Goal: Task Accomplishment & Management: Manage account settings

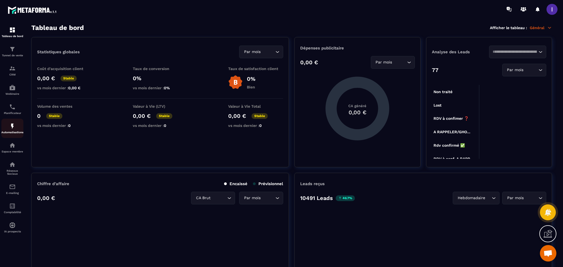
click at [7, 123] on link "Automatisations" at bounding box center [12, 128] width 22 height 19
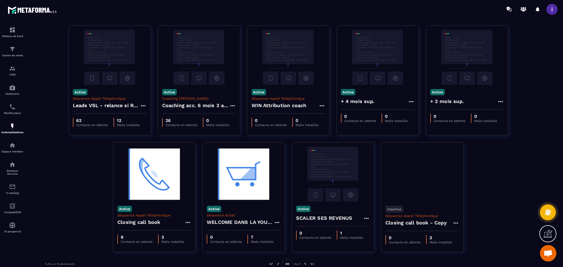
scroll to position [28, 0]
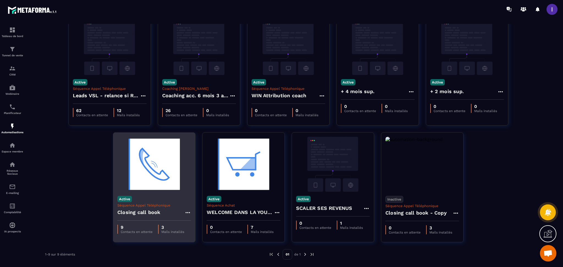
click at [148, 200] on p "9" at bounding box center [137, 227] width 32 height 5
click at [163, 177] on img at bounding box center [154, 164] width 74 height 55
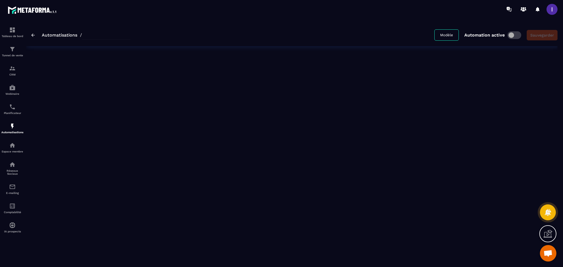
type input "**********"
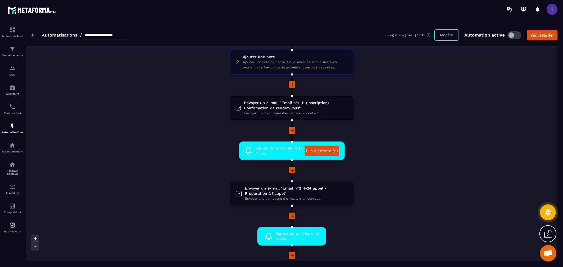
scroll to position [73, 0]
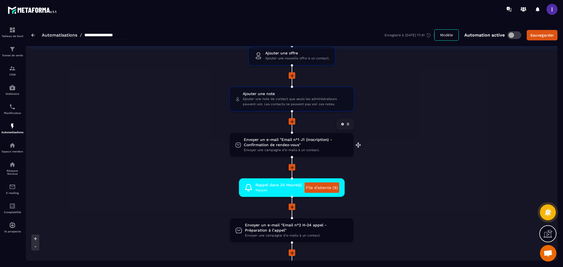
click at [294, 143] on span "Envoyer un e-mail "Email n°1 J1 (inscription) - Confirmation de rendez-vous"" at bounding box center [296, 142] width 104 height 10
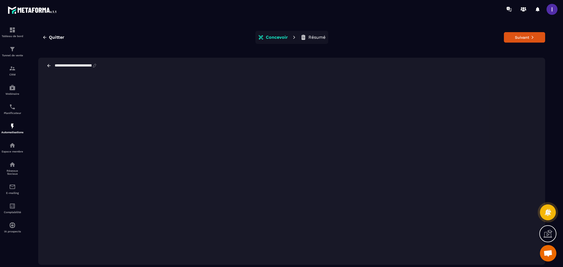
click at [49, 65] on icon at bounding box center [48, 65] width 5 height 5
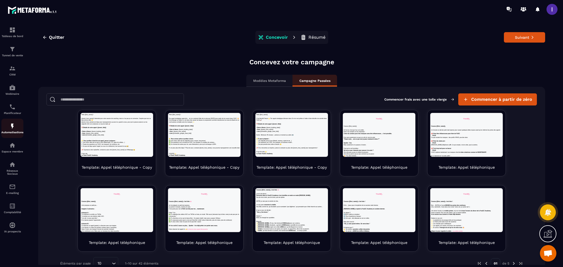
click at [14, 128] on img at bounding box center [12, 126] width 7 height 7
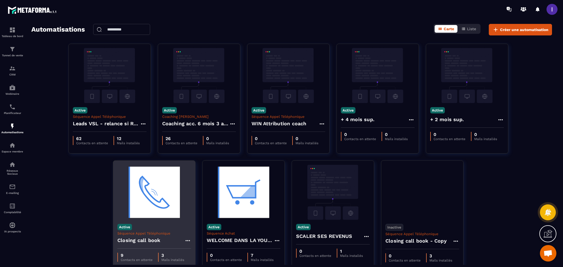
scroll to position [28, 0]
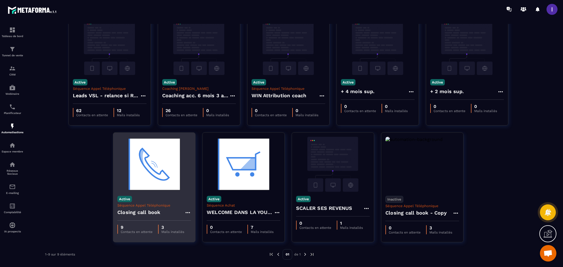
click at [151, 200] on p "Séquence Appel Téléphonique" at bounding box center [154, 205] width 74 height 4
click at [164, 200] on div "Active Séquence Appel Téléphonique Closing call book" at bounding box center [154, 206] width 82 height 29
click at [151, 200] on p "9" at bounding box center [137, 227] width 32 height 5
click at [186, 200] on icon at bounding box center [187, 212] width 7 height 7
click at [206, 200] on link "Modifier" at bounding box center [202, 225] width 30 height 12
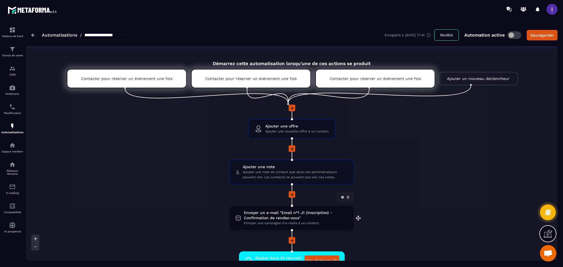
click at [267, 200] on div "Envoyer un e-mail "Email n°1 J1 (inscription) - Confirmation de rendez-vous" En…" at bounding box center [292, 218] width 124 height 24
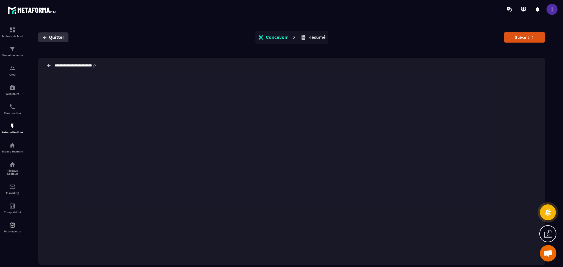
click at [45, 38] on icon "button" at bounding box center [44, 37] width 5 height 5
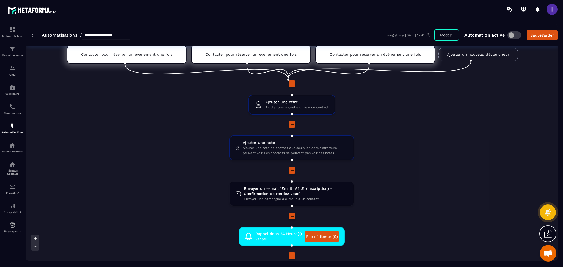
scroll to position [73, 0]
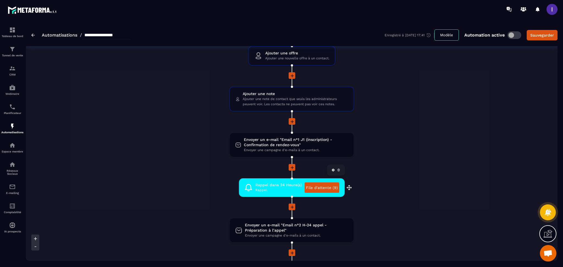
click at [274, 190] on span "Rappel." at bounding box center [278, 190] width 46 height 5
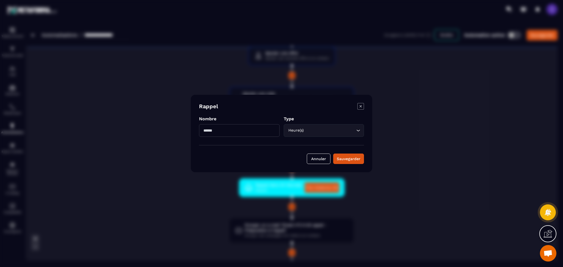
click at [407, 101] on div "Modal window" at bounding box center [281, 133] width 563 height 267
click at [362, 107] on icon "Modal window" at bounding box center [360, 106] width 7 height 7
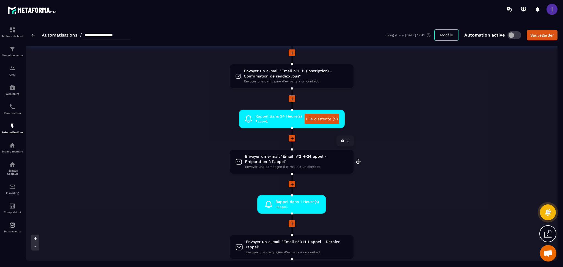
scroll to position [147, 0]
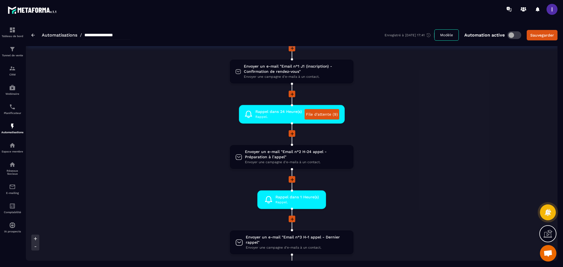
click at [422, 37] on span at bounding box center [515, 35] width 14 height 8
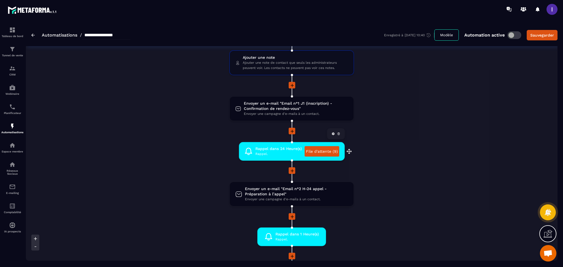
scroll to position [110, 0]
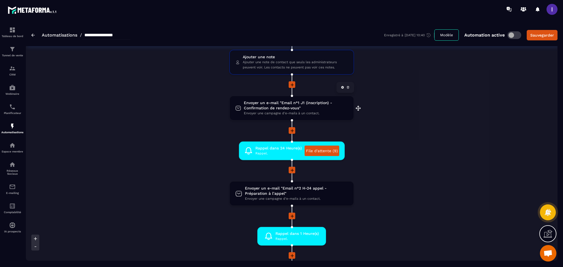
click at [279, 106] on span "Envoyer un e-mail "Email n°1 J1 (inscription) - Confirmation de rendez-vous"" at bounding box center [296, 105] width 104 height 10
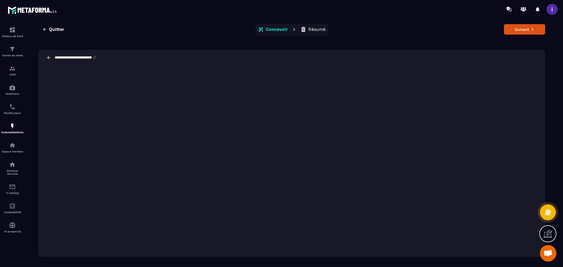
scroll to position [12, 0]
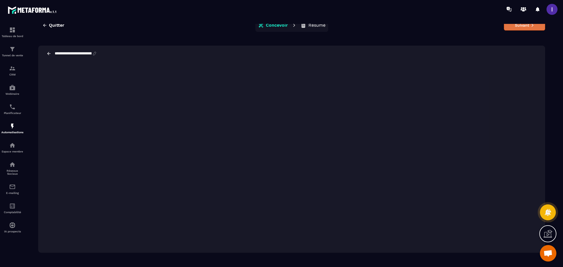
click at [422, 26] on button "Suivant" at bounding box center [524, 25] width 41 height 10
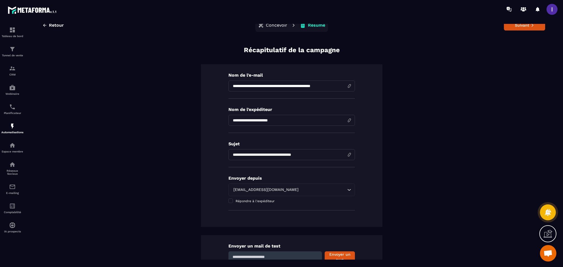
drag, startPoint x: 229, startPoint y: 153, endPoint x: 293, endPoint y: 155, distance: 64.4
click at [292, 155] on input "**********" at bounding box center [291, 154] width 126 height 11
click at [298, 155] on input "**********" at bounding box center [291, 154] width 126 height 11
drag, startPoint x: 301, startPoint y: 154, endPoint x: 230, endPoint y: 156, distance: 71.0
click at [230, 156] on input "**********" at bounding box center [291, 154] width 126 height 11
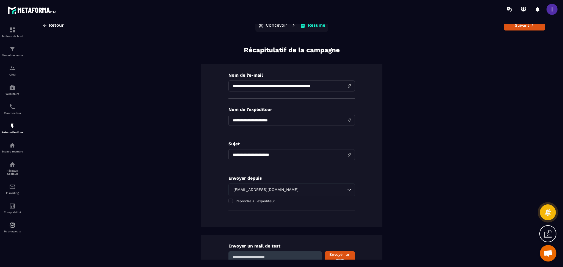
click at [238, 156] on input "**********" at bounding box center [291, 154] width 126 height 11
paste input "**********"
type input "**********"
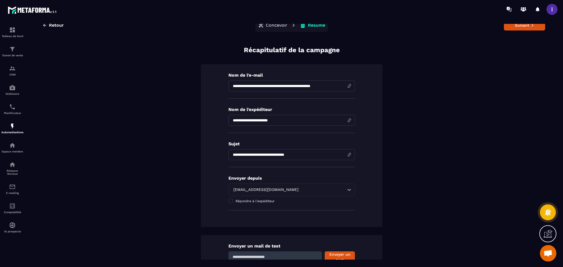
click at [274, 23] on section "**********" at bounding box center [281, 144] width 563 height 252
click at [279, 25] on p "Concevoir" at bounding box center [276, 25] width 21 height 5
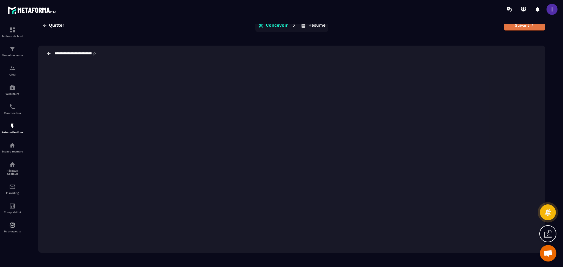
click at [422, 28] on button "Suivant" at bounding box center [524, 25] width 41 height 10
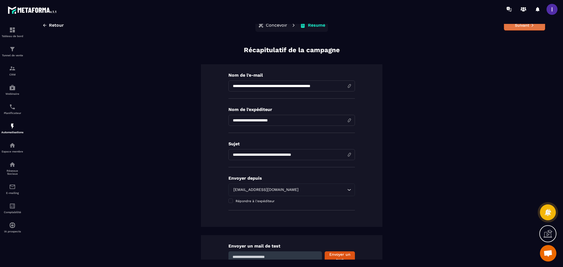
click at [422, 27] on button "Suivant" at bounding box center [524, 25] width 41 height 10
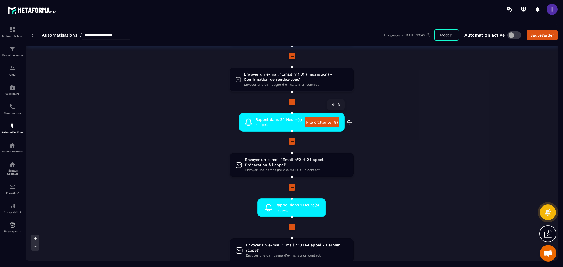
scroll to position [147, 0]
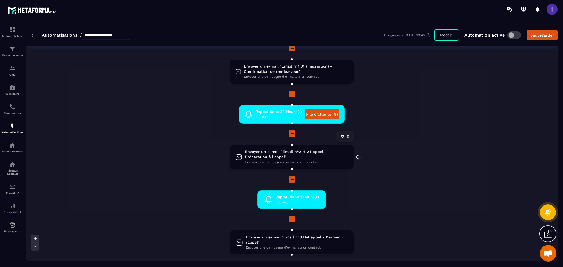
click at [289, 160] on span "Envoyer une campagne d'e-mails à un contact." at bounding box center [296, 162] width 103 height 5
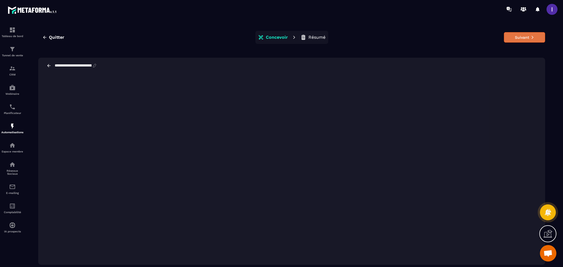
click at [422, 40] on button "Suivant" at bounding box center [524, 37] width 41 height 10
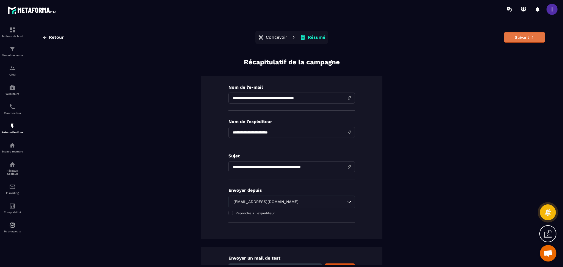
click at [422, 39] on button "Suivant" at bounding box center [524, 37] width 41 height 10
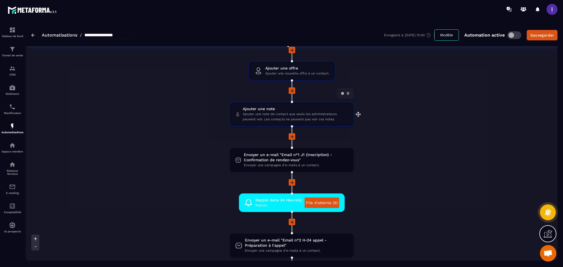
scroll to position [110, 0]
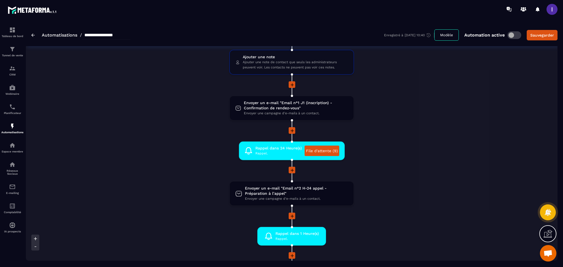
click at [292, 130] on icon at bounding box center [291, 130] width 5 height 5
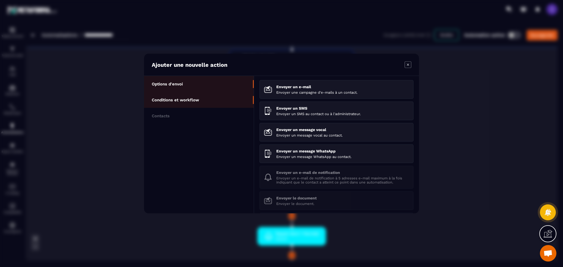
click at [197, 101] on p "Conditions et workflow" at bounding box center [175, 100] width 47 height 5
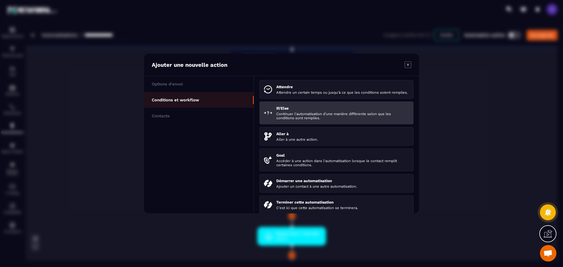
click at [335, 118] on p "Continuer l'automatisation d'une manière différente selon que les conditions so…" at bounding box center [342, 116] width 133 height 8
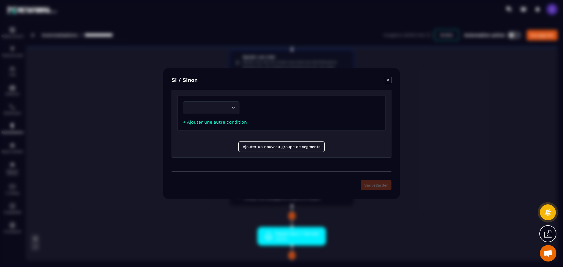
click at [228, 110] on input "Search for option" at bounding box center [209, 108] width 44 height 6
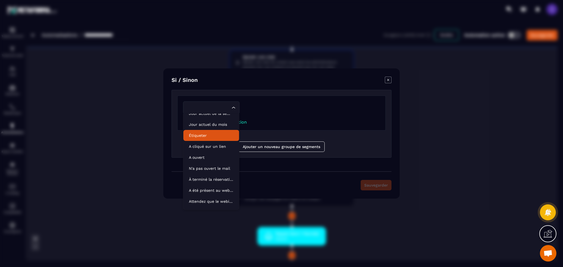
scroll to position [28, 0]
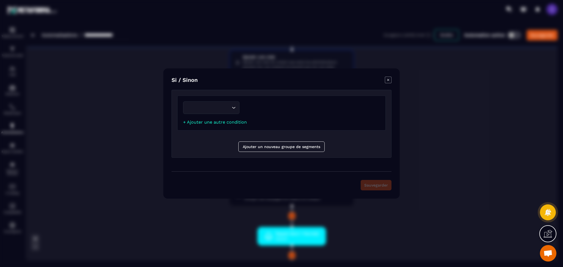
click at [400, 113] on div "Modal window" at bounding box center [281, 133] width 563 height 267
click at [388, 79] on icon "Modal window" at bounding box center [388, 80] width 7 height 7
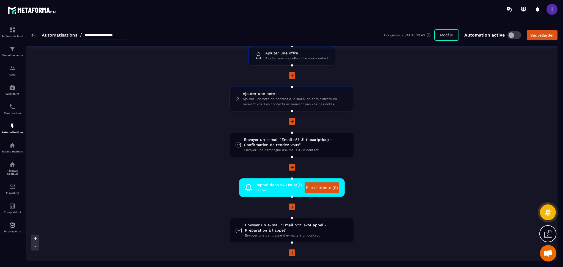
scroll to position [110, 0]
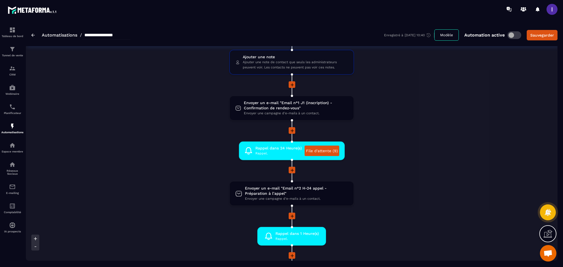
click at [293, 129] on icon at bounding box center [291, 130] width 5 height 5
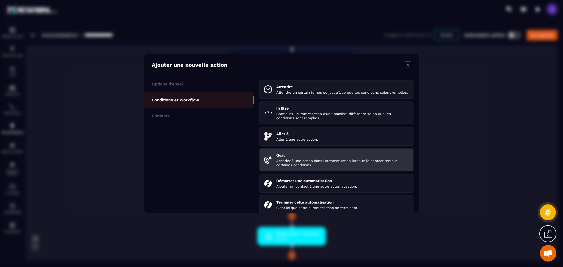
click at [331, 167] on p "Accéder à une action dans l'automatisation lorsque le contact remplit certaines…" at bounding box center [342, 163] width 133 height 8
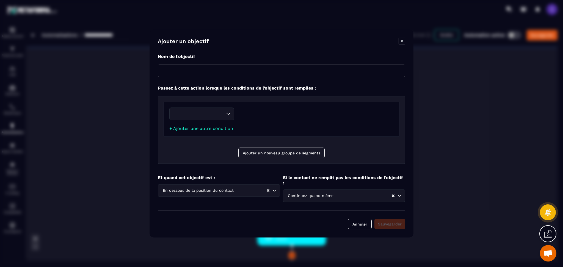
click at [214, 117] on input "Search for option" at bounding box center [199, 114] width 52 height 6
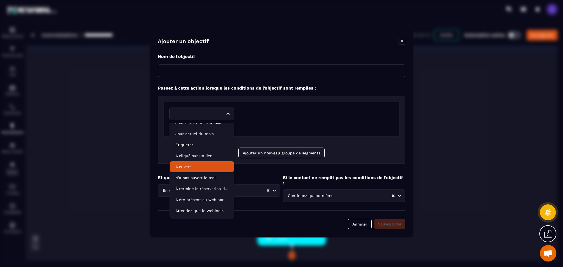
scroll to position [28, 0]
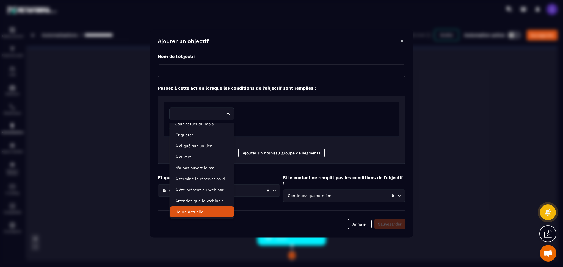
click at [402, 43] on icon "Modal window" at bounding box center [402, 41] width 7 height 7
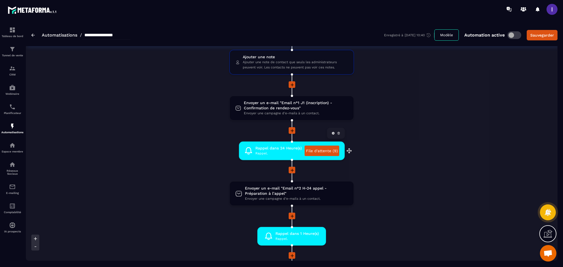
click at [337, 132] on icon at bounding box center [338, 133] width 3 height 3
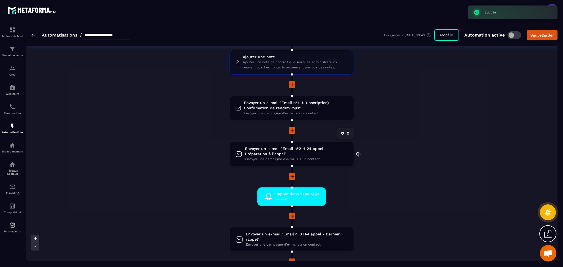
click at [348, 132] on icon at bounding box center [347, 133] width 3 height 3
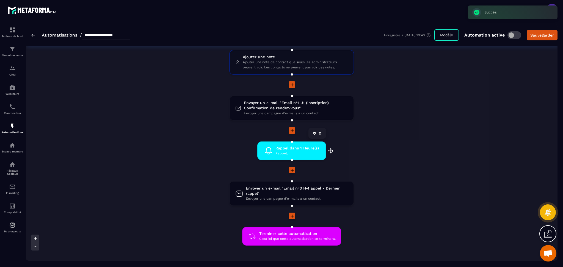
click at [319, 132] on icon at bounding box center [319, 133] width 3 height 3
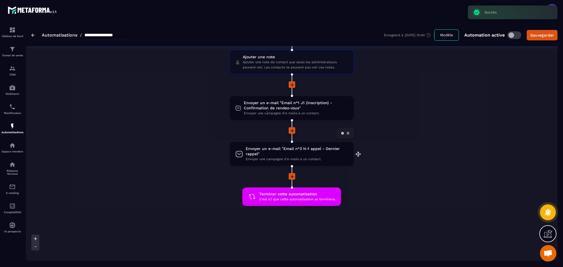
click at [348, 133] on icon at bounding box center [347, 133] width 3 height 3
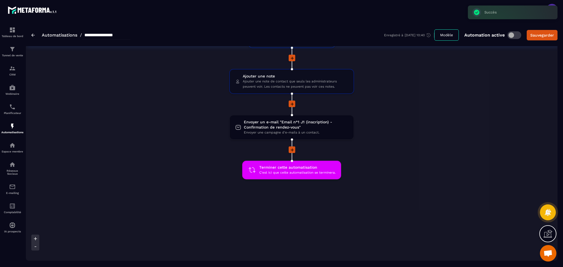
scroll to position [92, 0]
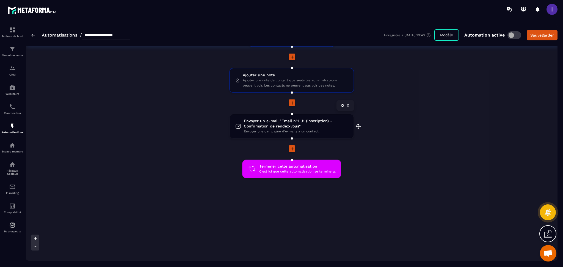
click at [269, 122] on span "Envoyer un e-mail "Email n°1 J1 (inscription) - Confirmation de rendez-vous"" at bounding box center [296, 123] width 104 height 10
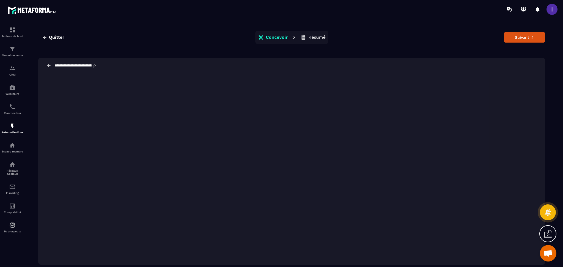
scroll to position [12, 0]
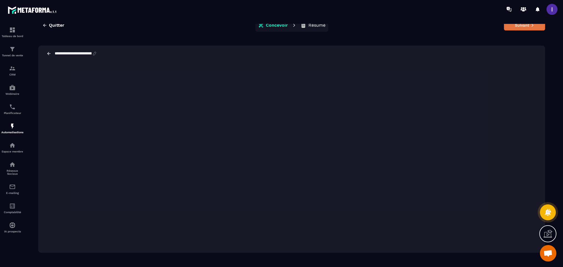
click at [422, 28] on button "Suivant" at bounding box center [524, 25] width 41 height 10
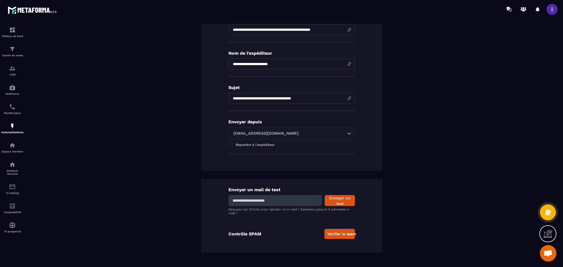
scroll to position [0, 0]
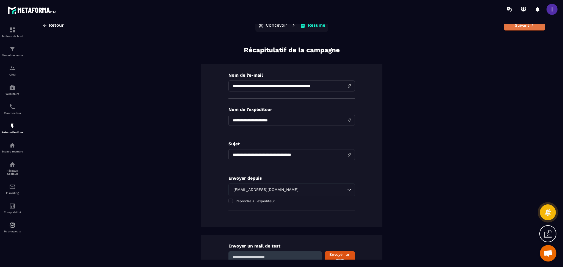
click at [422, 28] on button "Suivant" at bounding box center [524, 25] width 41 height 10
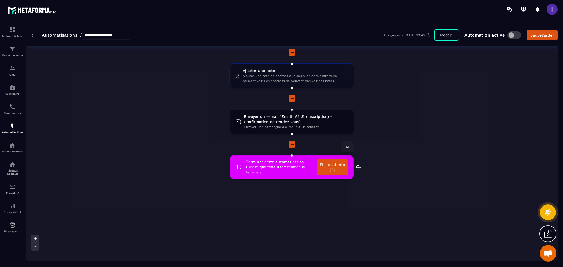
scroll to position [97, 0]
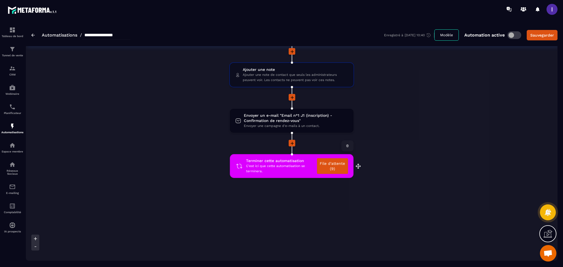
click at [338, 168] on link "File d'attente (9)" at bounding box center [332, 166] width 31 height 16
click at [348, 144] on icon at bounding box center [347, 145] width 3 height 3
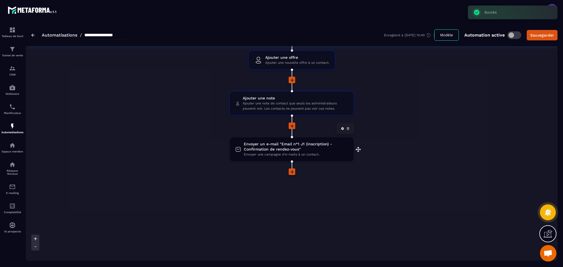
scroll to position [67, 0]
click at [293, 171] on icon at bounding box center [291, 173] width 5 height 5
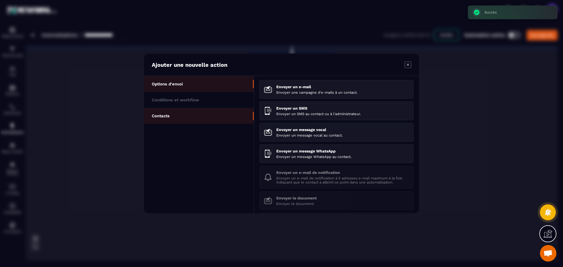
click at [169, 118] on p "Contacts" at bounding box center [161, 116] width 18 height 5
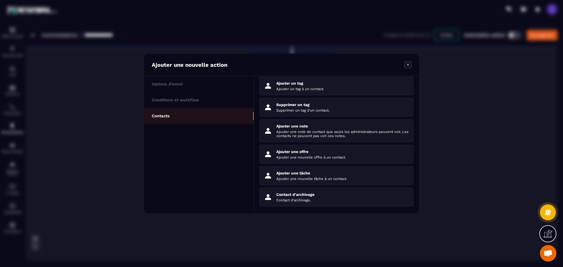
scroll to position [0, 0]
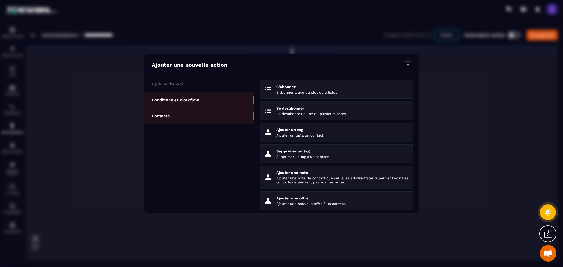
click at [190, 99] on p "Conditions et workflow" at bounding box center [175, 100] width 47 height 5
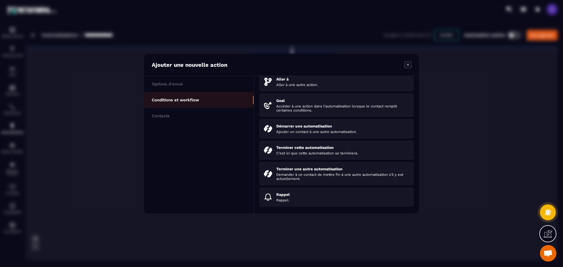
scroll to position [59, 0]
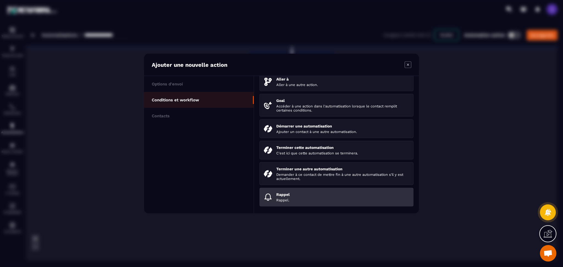
click at [277, 194] on p "Rappel" at bounding box center [342, 194] width 133 height 4
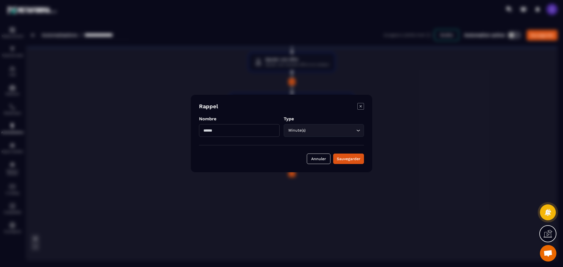
click at [230, 131] on input "Modal window" at bounding box center [239, 130] width 81 height 13
type input "*"
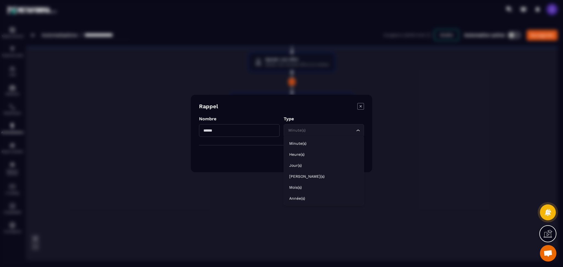
click at [324, 129] on input "Search for option" at bounding box center [321, 131] width 68 height 6
click at [299, 168] on li "Jour(s)" at bounding box center [324, 165] width 80 height 11
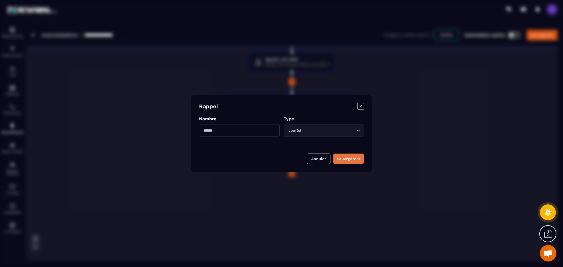
click at [354, 163] on button "Sauvegarder" at bounding box center [348, 159] width 31 height 10
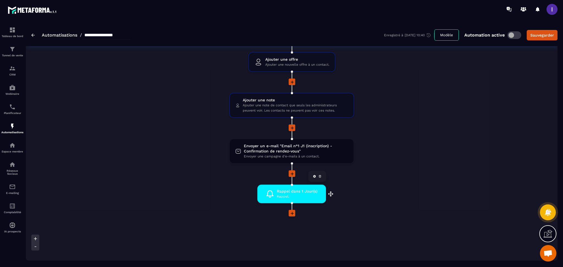
click at [319, 176] on icon at bounding box center [319, 176] width 3 height 3
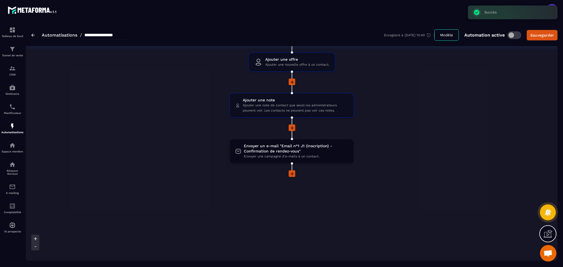
click at [291, 176] on div at bounding box center [291, 173] width 125 height 7
click at [293, 170] on span at bounding box center [292, 173] width 7 height 7
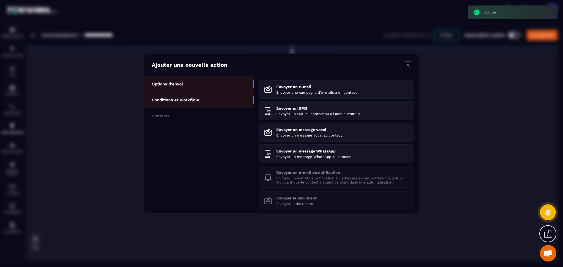
click at [172, 98] on p "Conditions et workflow" at bounding box center [175, 100] width 47 height 5
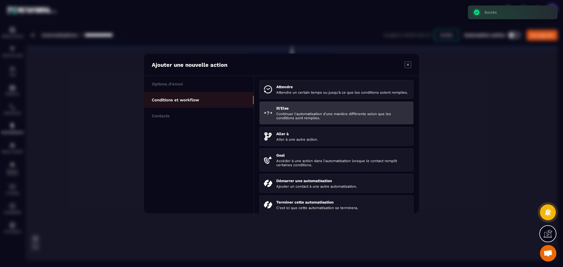
scroll to position [37, 0]
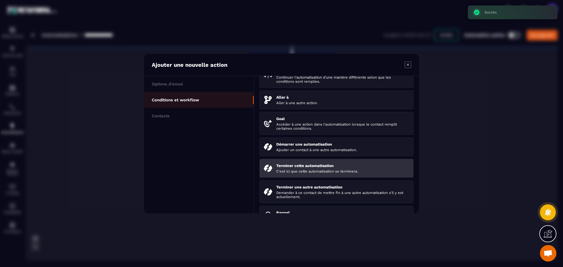
click at [312, 168] on p "Terminer cette automatisation" at bounding box center [342, 166] width 133 height 4
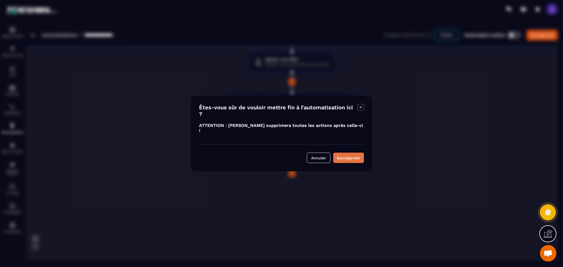
click at [350, 153] on button "Sauvegarder" at bounding box center [348, 158] width 31 height 10
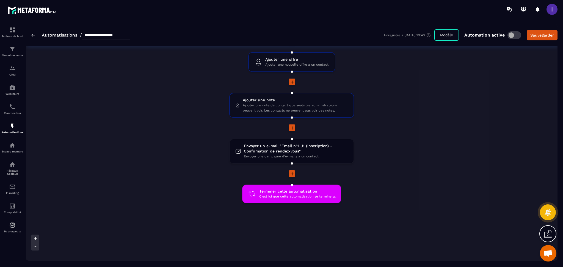
click at [32, 34] on img at bounding box center [33, 35] width 4 height 3
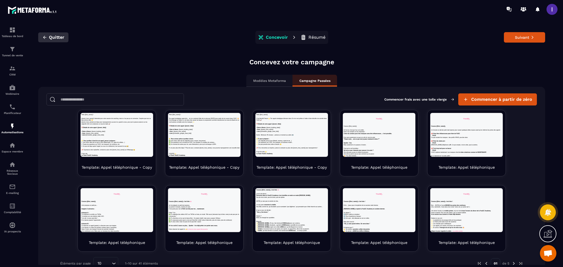
click at [56, 37] on span "Quitter" at bounding box center [56, 37] width 15 height 5
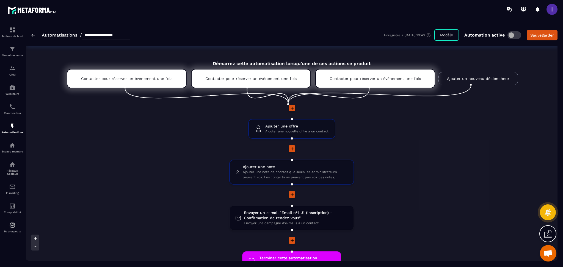
click at [422, 37] on span at bounding box center [515, 35] width 14 height 8
click at [139, 75] on div "Contacter pour réserver un événement une fois" at bounding box center [127, 78] width 120 height 19
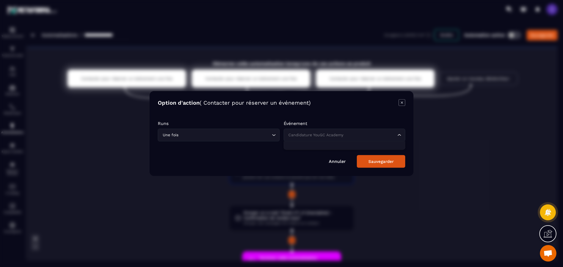
click at [345, 134] on input "Search for option" at bounding box center [341, 135] width 109 height 6
click at [422, 133] on div "Modal window" at bounding box center [281, 133] width 563 height 267
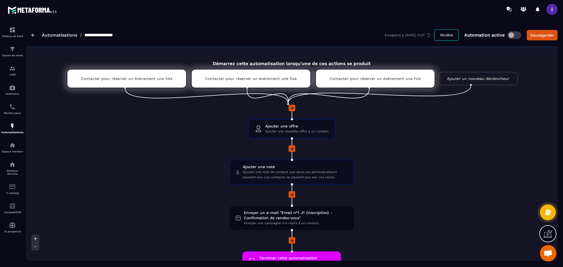
click at [422, 74] on link "Ajouter un nouveau déclencheur" at bounding box center [478, 78] width 79 height 13
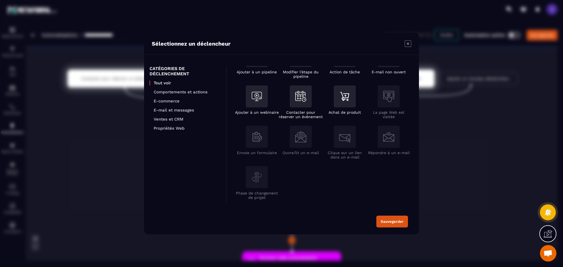
scroll to position [111, 0]
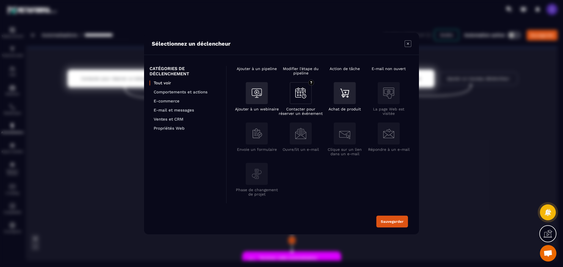
click at [301, 103] on div "Modal window" at bounding box center [301, 93] width 22 height 22
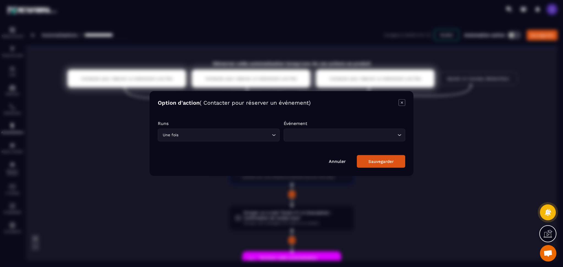
click at [335, 132] on input "Search for option" at bounding box center [341, 135] width 109 height 6
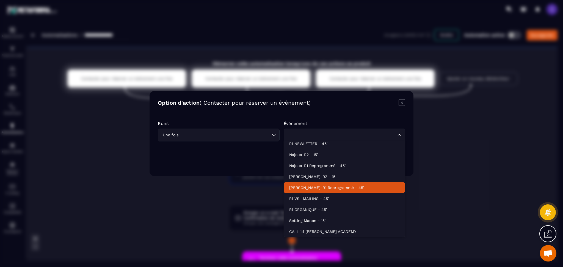
scroll to position [0, 0]
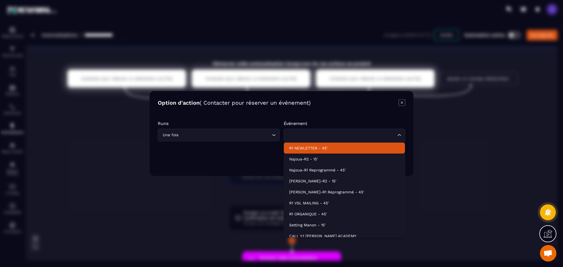
click at [402, 106] on icon "Modal window" at bounding box center [402, 103] width 7 height 7
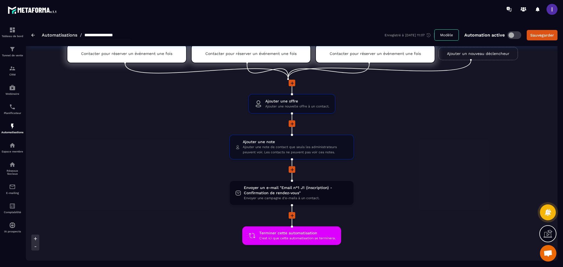
scroll to position [73, 0]
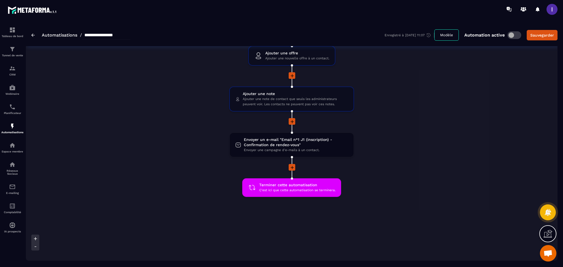
click at [37, 35] on div "**********" at bounding box center [80, 35] width 99 height 9
click at [33, 38] on div "**********" at bounding box center [80, 35] width 99 height 9
click at [34, 34] on img at bounding box center [33, 35] width 4 height 3
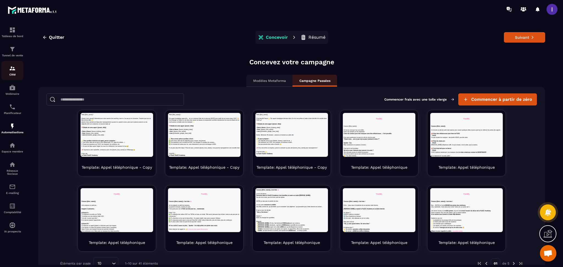
click at [12, 65] on img at bounding box center [12, 68] width 7 height 7
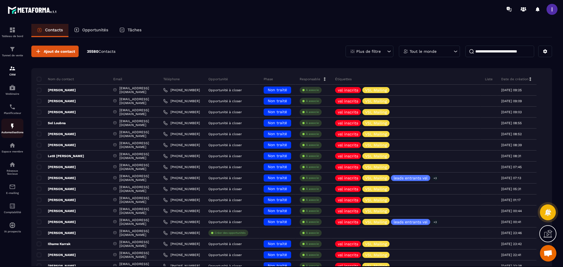
click at [7, 125] on div "Automatisations" at bounding box center [12, 128] width 22 height 11
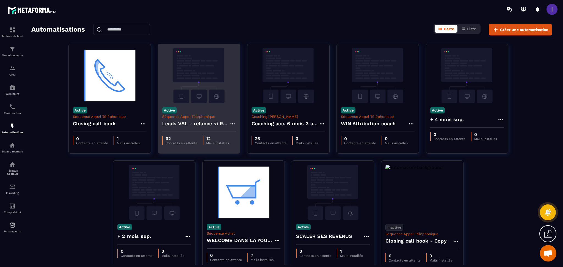
click at [207, 111] on div "Active Séquence Appel Téléphonique Leads VSL - relance si RDV non pris" at bounding box center [199, 117] width 82 height 29
click at [219, 140] on p "12" at bounding box center [217, 138] width 23 height 5
click at [231, 124] on icon at bounding box center [232, 124] width 7 height 7
click at [248, 136] on link "Modifier" at bounding box center [246, 136] width 30 height 12
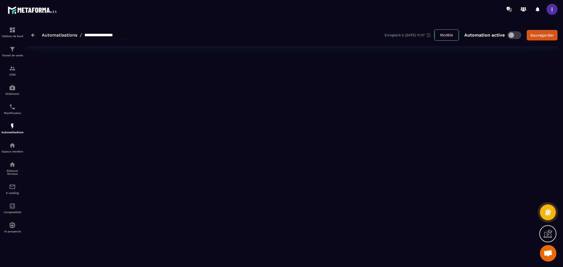
type input "**********"
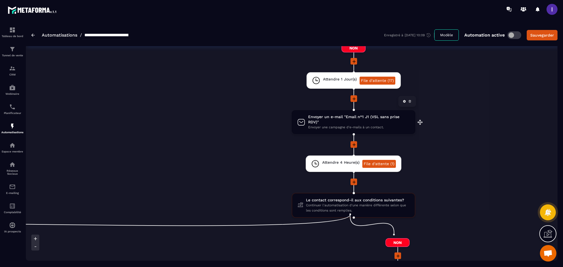
scroll to position [257, 0]
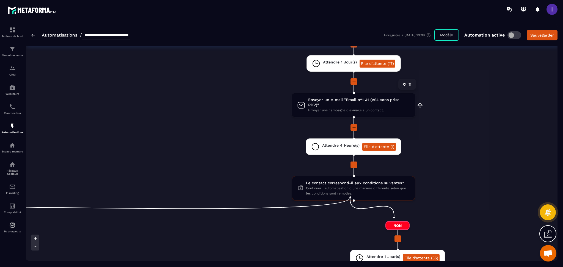
click at [355, 108] on span "Envoyer une campagne d'e-mails à un contact." at bounding box center [359, 110] width 102 height 5
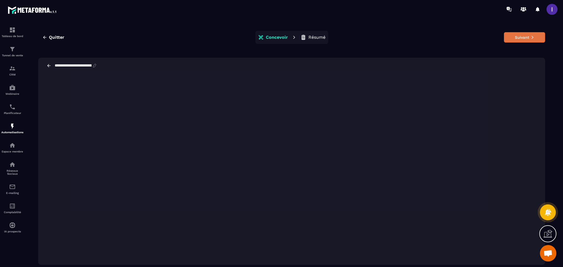
click at [422, 40] on button "Suivant" at bounding box center [524, 37] width 41 height 10
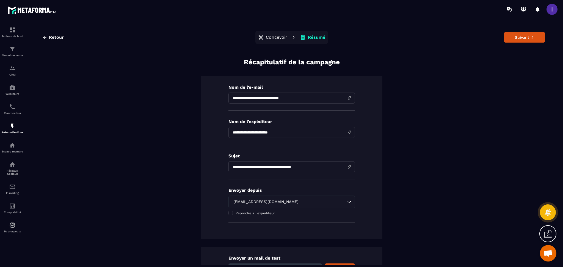
click at [422, 40] on button "Suivant" at bounding box center [524, 37] width 41 height 10
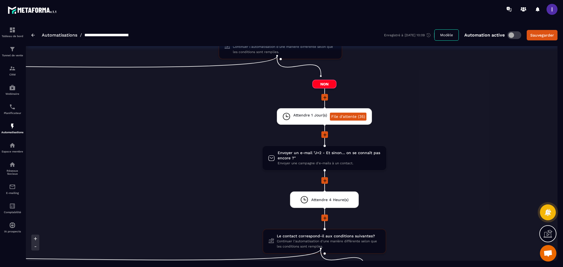
scroll to position [403, 0]
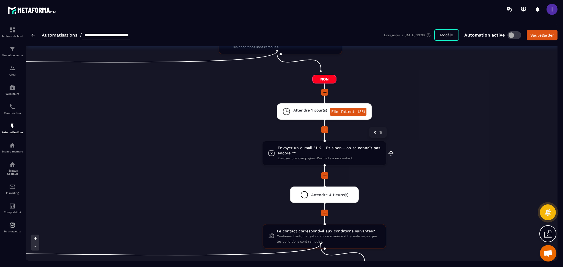
click at [311, 145] on span "Envoyer un e-mail "J+2 - Et sinon… on se connaît pas encore ?"" at bounding box center [329, 150] width 103 height 10
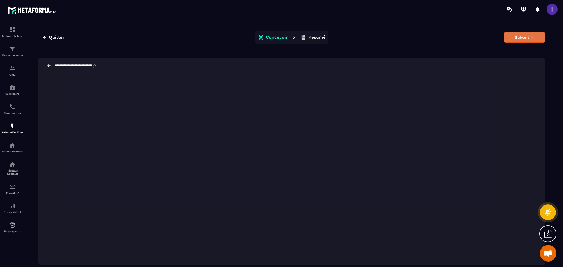
click at [422, 41] on button "Suivant" at bounding box center [524, 37] width 41 height 10
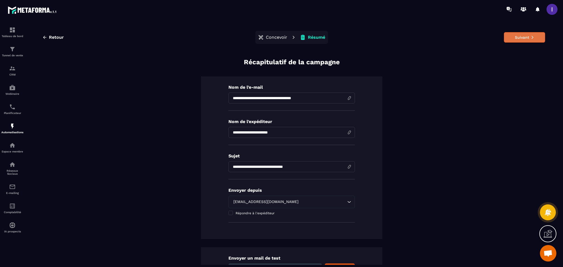
click at [422, 36] on button "Suivant" at bounding box center [524, 37] width 41 height 10
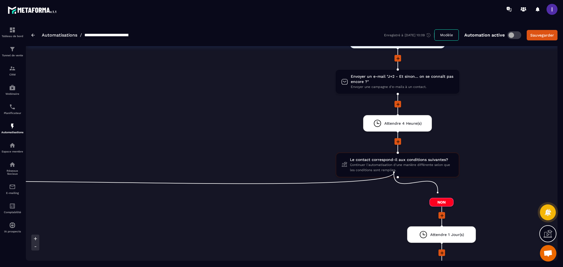
scroll to position [476, 0]
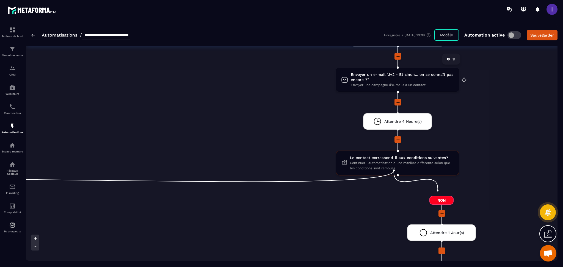
click at [422, 72] on span "Envoyer un e-mail "J+2 - Et sinon… on se connaît pas encore ?"" at bounding box center [402, 77] width 103 height 10
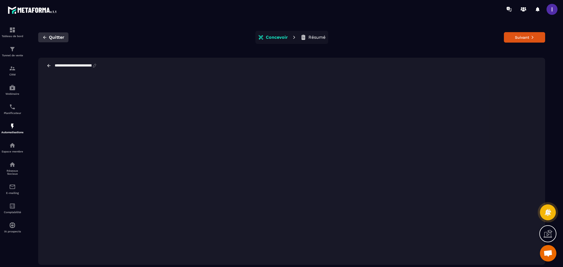
click at [59, 37] on span "Quitter" at bounding box center [56, 37] width 15 height 5
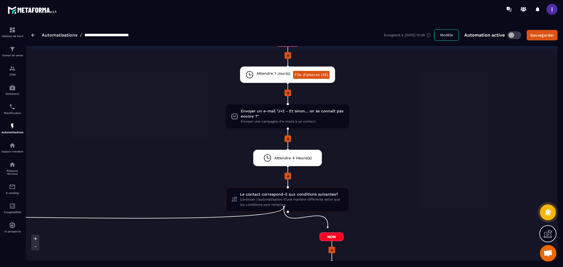
scroll to position [550, 0]
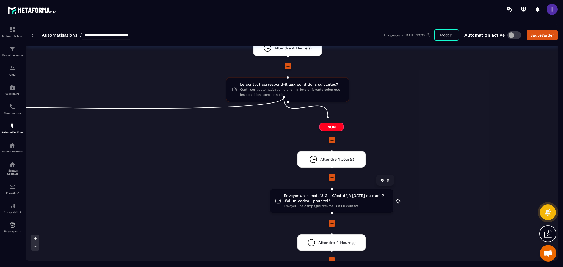
click at [343, 194] on span "Envoyer un e-mail "J+3 - C’est déjà [DATE] ou quoi ? J’ai un cadeau pour toi"" at bounding box center [336, 198] width 104 height 10
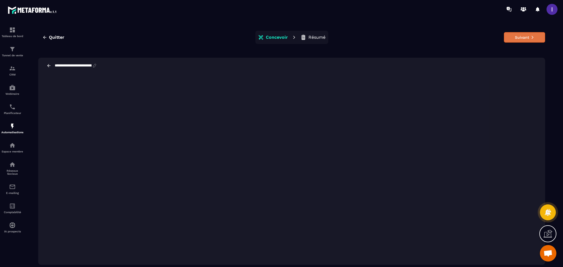
click at [422, 39] on button "Suivant" at bounding box center [524, 37] width 41 height 10
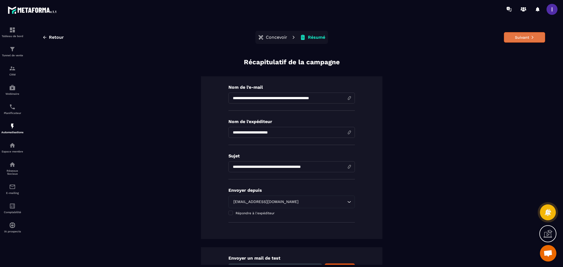
click at [422, 38] on button "Suivant" at bounding box center [524, 37] width 41 height 10
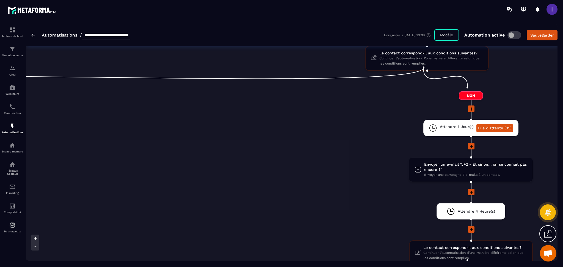
scroll to position [403, 0]
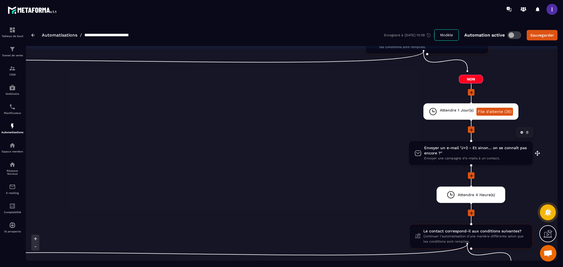
click at [422, 149] on span "Envoyer un e-mail "J+2 - Et sinon… on se connaît pas encore ?"" at bounding box center [475, 150] width 103 height 10
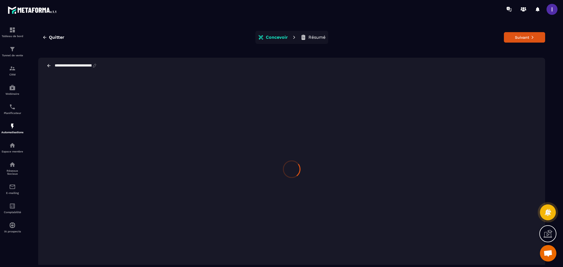
scroll to position [12, 0]
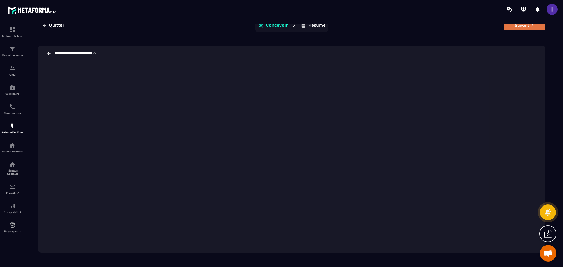
click at [422, 28] on button "Suivant" at bounding box center [524, 25] width 41 height 10
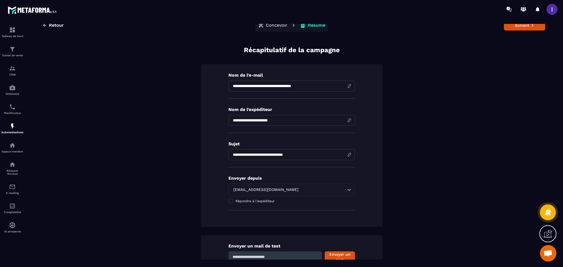
click at [422, 28] on button "Suivant" at bounding box center [524, 25] width 41 height 10
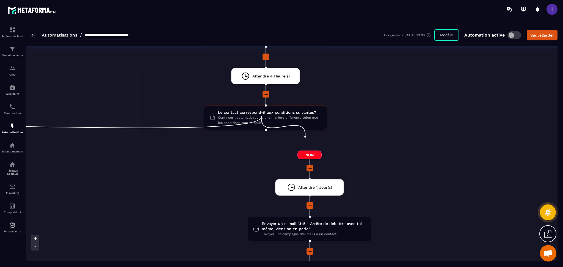
scroll to position [843, 0]
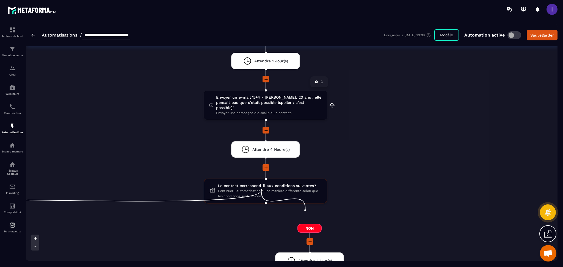
click at [266, 95] on span "Envoyer un e-mail "J+4 - [PERSON_NAME], 23 ans : elle pensait pas que c’était p…" at bounding box center [269, 103] width 106 height 16
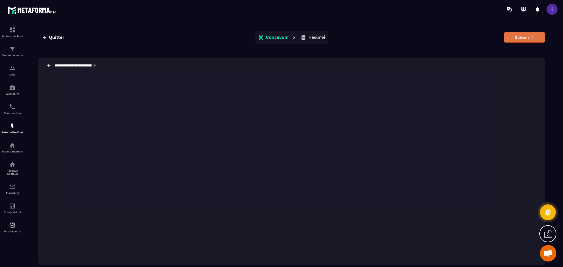
click at [422, 36] on button "Suivant" at bounding box center [524, 37] width 41 height 10
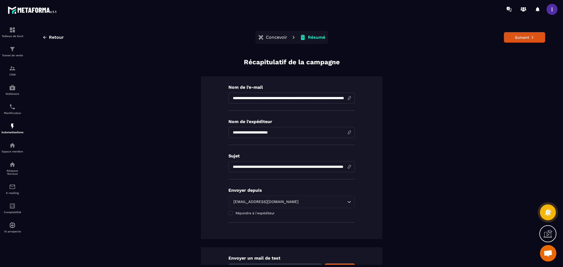
click at [422, 36] on button "Suivant" at bounding box center [524, 37] width 41 height 10
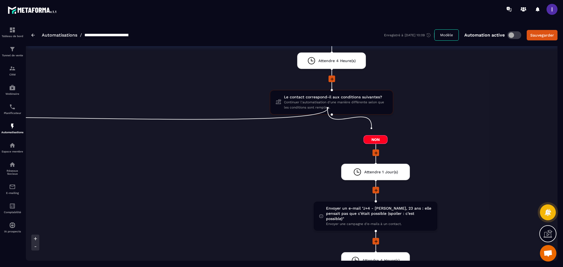
scroll to position [733, 0]
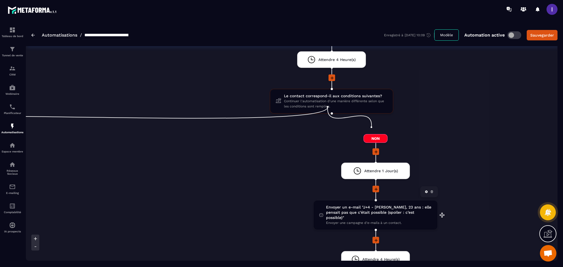
click at [353, 200] on span "Envoyer un e-mail "J+4 - [PERSON_NAME], 23 ans : elle pensait pas que c’était p…" at bounding box center [379, 213] width 106 height 16
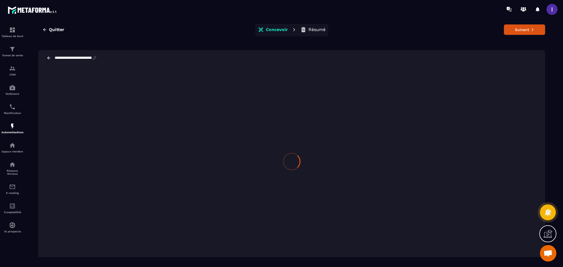
scroll to position [12, 0]
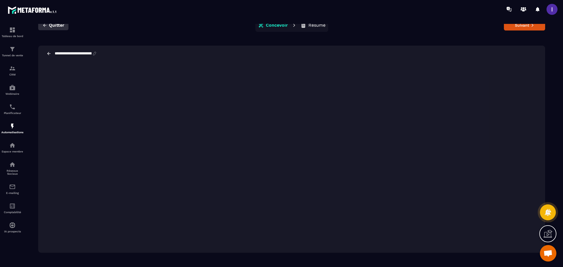
click at [64, 25] on button "Quitter" at bounding box center [53, 25] width 30 height 10
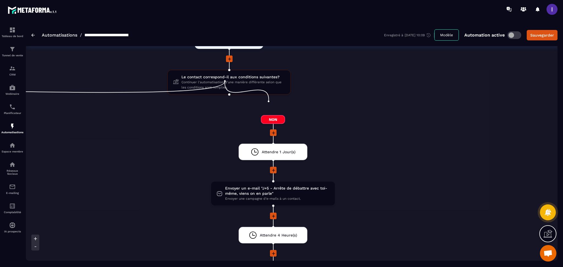
scroll to position [953, 0]
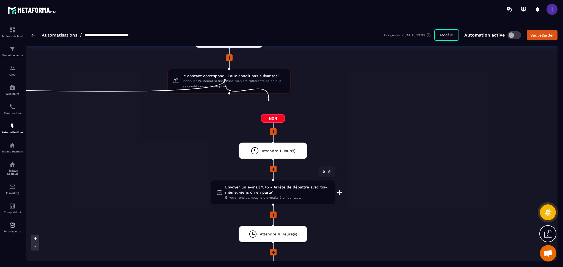
click at [283, 185] on span "Envoyer un e-mail "J+5 - Arrête de débattre avec toi-même, viens on en parle"" at bounding box center [277, 190] width 104 height 10
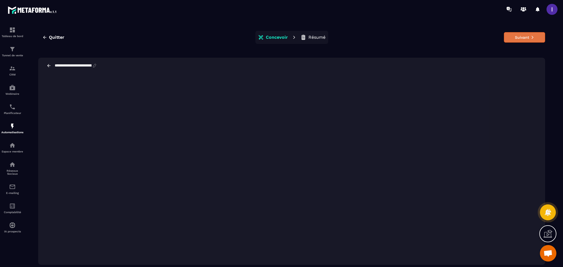
click at [422, 35] on button "Suivant" at bounding box center [524, 37] width 41 height 10
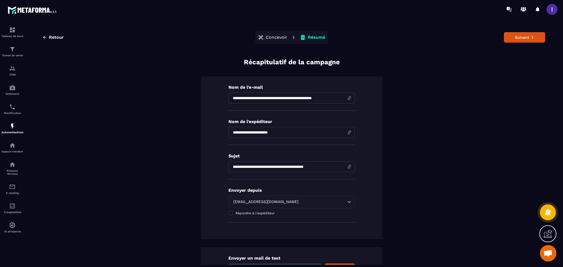
click at [422, 35] on icon at bounding box center [533, 37] width 4 height 4
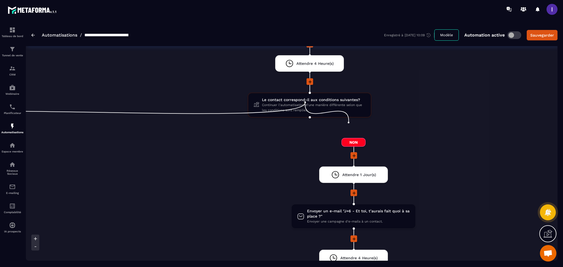
scroll to position [1136, 0]
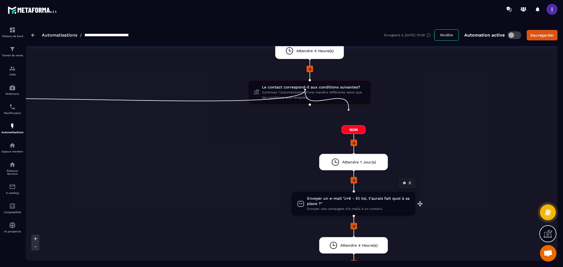
click at [384, 196] on span "Envoyer un e-mail "J+6 - Et toi, t’aurais fait quoi à sa place ?"" at bounding box center [358, 201] width 103 height 10
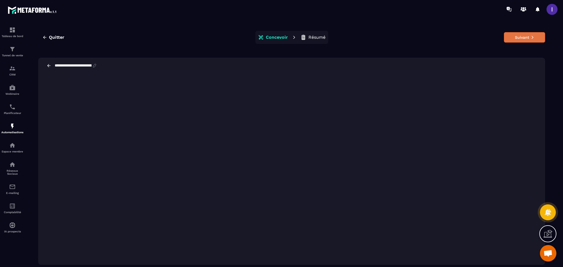
click at [422, 36] on button "Suivant" at bounding box center [524, 37] width 41 height 10
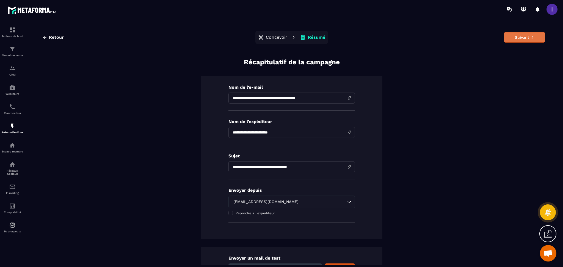
click at [422, 36] on button "Suivant" at bounding box center [524, 37] width 41 height 10
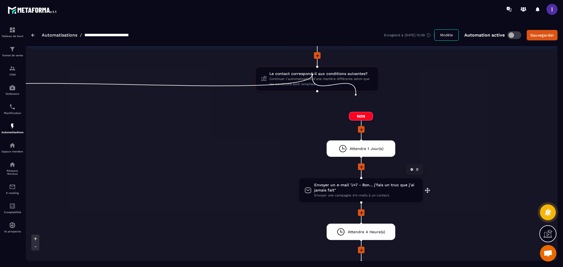
scroll to position [1356, 0]
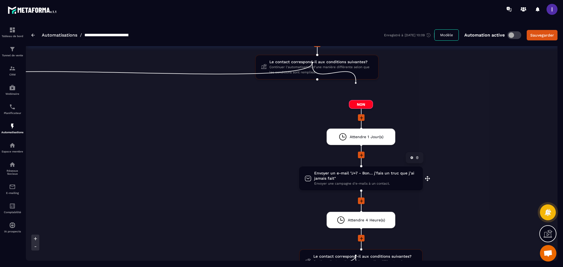
click at [355, 171] on span "Envoyer un e-mail "J+7 - Bon… j’fais un truc que j’ai jamais fait"" at bounding box center [365, 176] width 103 height 10
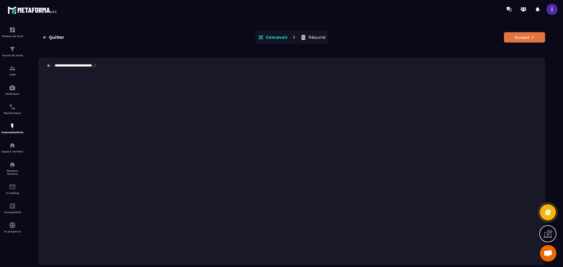
click at [422, 36] on button "Suivant" at bounding box center [524, 37] width 41 height 10
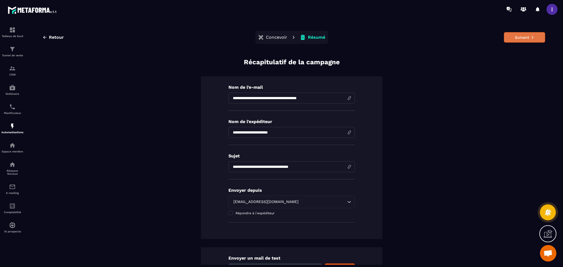
click at [422, 35] on button "Suivant" at bounding box center [524, 37] width 41 height 10
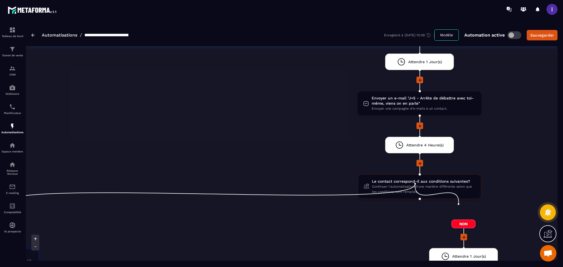
scroll to position [1100, 0]
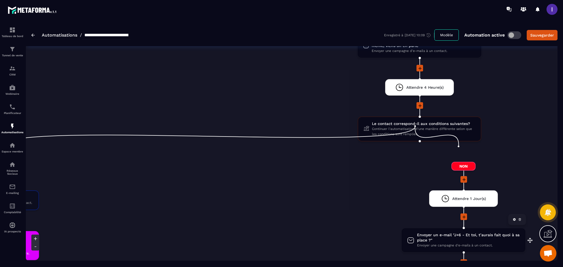
click at [422, 200] on span "Envoyer un e-mail "J+6 - Et toi, t’aurais fait quoi à sa place ?"" at bounding box center [468, 238] width 103 height 10
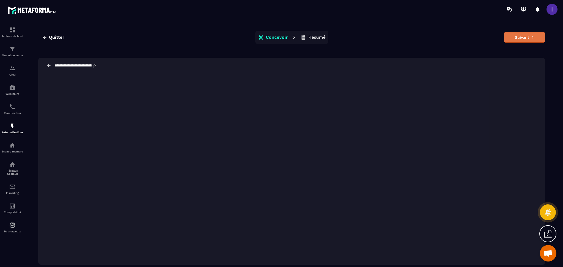
click at [422, 36] on button "Suivant" at bounding box center [524, 37] width 41 height 10
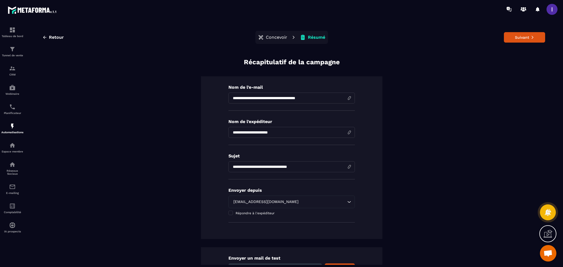
click at [422, 36] on button "Suivant" at bounding box center [524, 37] width 41 height 10
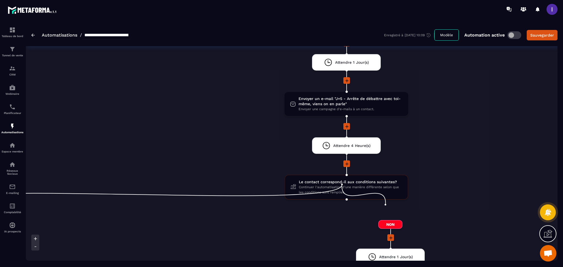
scroll to position [1026, 0]
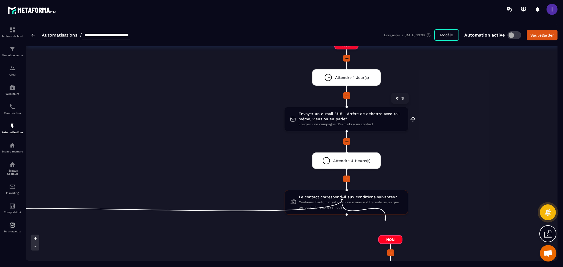
click at [335, 111] on span "Envoyer un e-mail "J+5 - Arrête de débattre avec toi-même, viens on en parle"" at bounding box center [351, 116] width 104 height 10
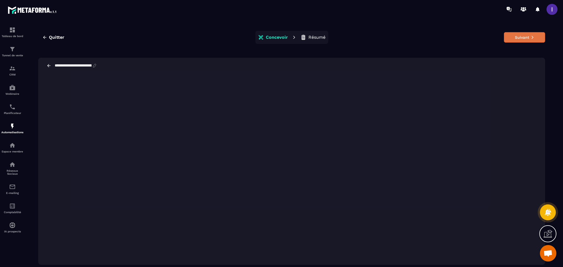
click at [422, 38] on button "Suivant" at bounding box center [524, 37] width 41 height 10
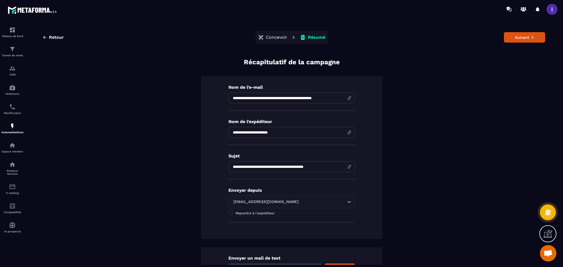
click at [422, 38] on icon at bounding box center [533, 37] width 4 height 4
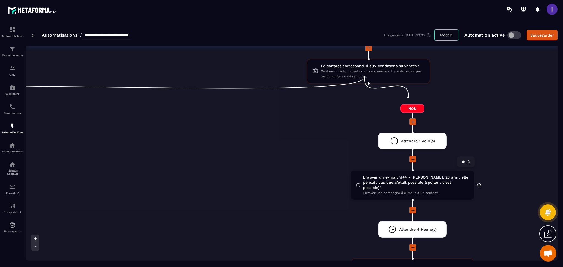
scroll to position [770, 0]
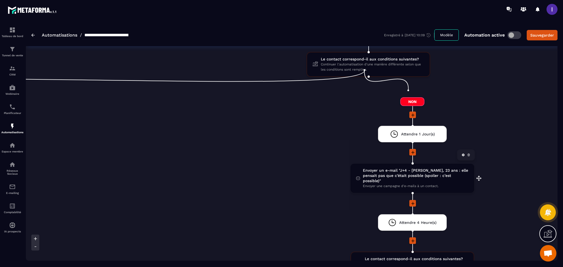
click at [413, 168] on span "Envoyer un e-mail "J+4 - [PERSON_NAME], 23 ans : elle pensait pas que c’était p…" at bounding box center [416, 176] width 106 height 16
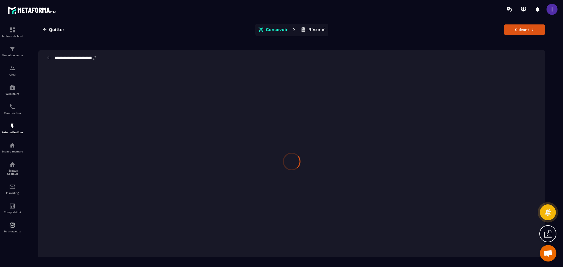
scroll to position [12, 0]
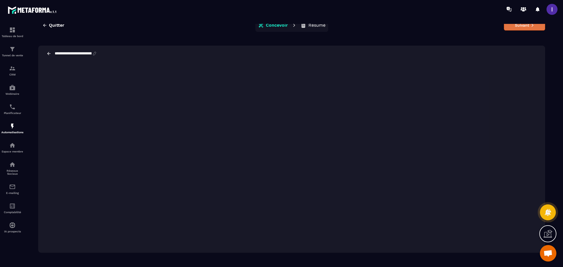
click at [422, 28] on button "Suivant" at bounding box center [524, 25] width 41 height 10
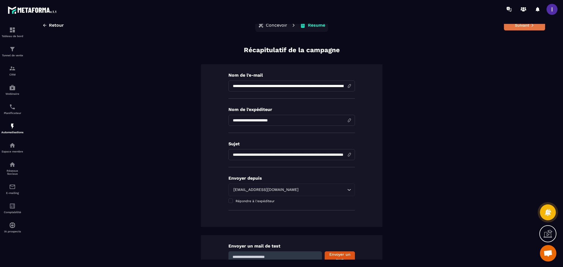
click at [422, 28] on button "Suivant" at bounding box center [524, 25] width 41 height 10
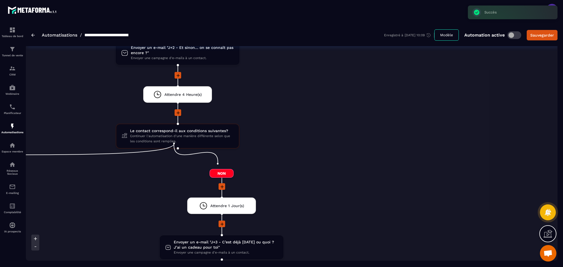
scroll to position [550, 0]
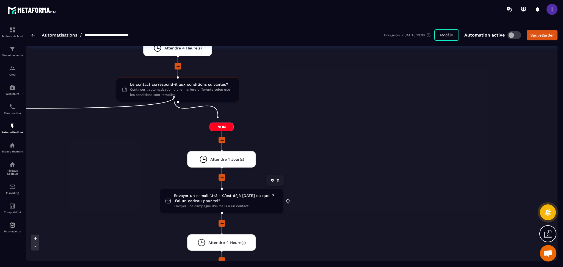
click at [231, 193] on span "Envoyer un e-mail "J+3 - C’est déjà [DATE] ou quoi ? J’ai un cadeau pour toi"" at bounding box center [226, 198] width 104 height 10
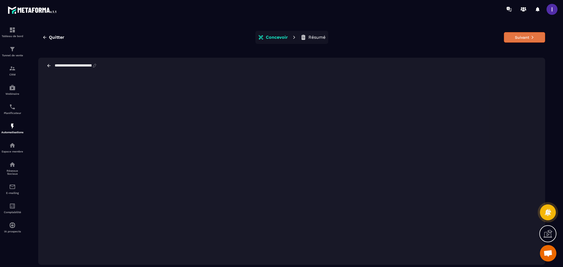
click at [422, 38] on button "Suivant" at bounding box center [524, 37] width 41 height 10
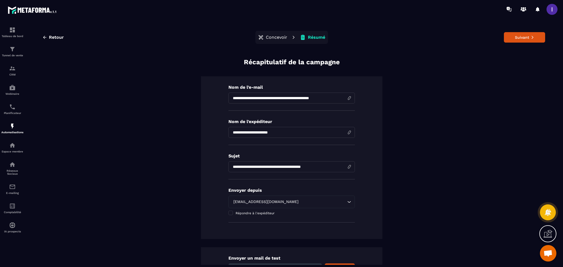
click at [422, 38] on button "Suivant" at bounding box center [524, 37] width 41 height 10
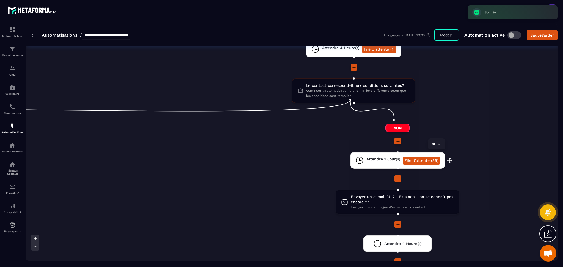
scroll to position [366, 0]
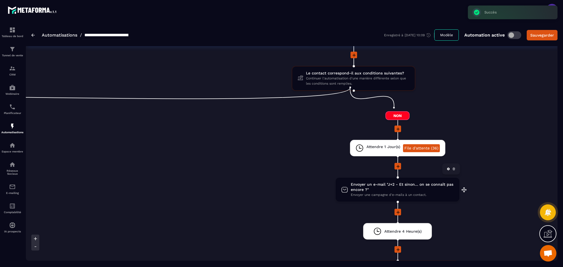
click at [380, 183] on span "Envoyer un e-mail "J+2 - Et sinon… on se connaît pas encore ?"" at bounding box center [402, 187] width 103 height 10
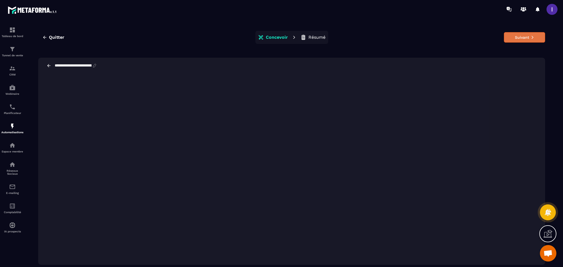
click at [422, 37] on button "Suivant" at bounding box center [524, 37] width 41 height 10
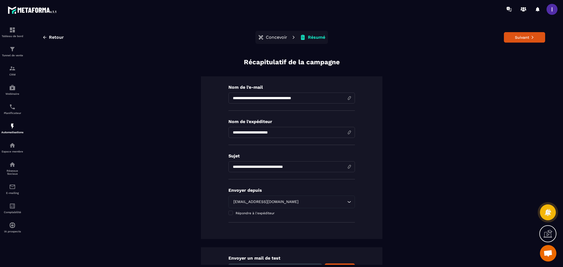
click at [422, 37] on button "Suivant" at bounding box center [524, 37] width 41 height 10
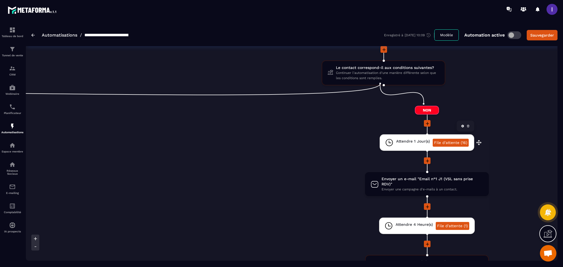
scroll to position [183, 0]
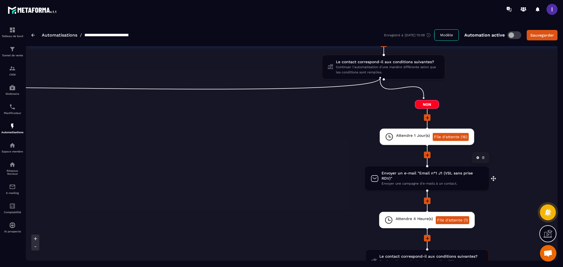
click at [422, 171] on span "Envoyer un e-mail "Email n°1 J1 (VSL sans prise RDV)"" at bounding box center [433, 176] width 102 height 10
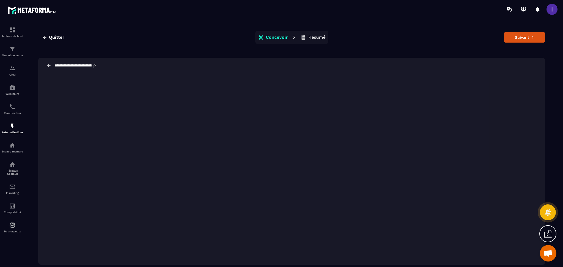
scroll to position [12, 0]
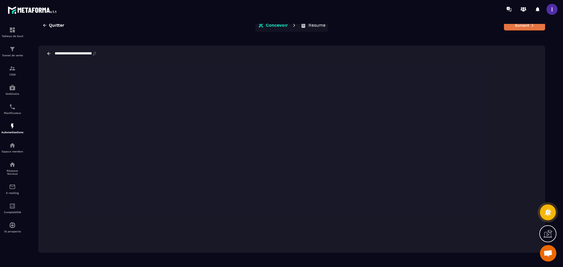
click at [422, 27] on button "Suivant" at bounding box center [524, 25] width 41 height 10
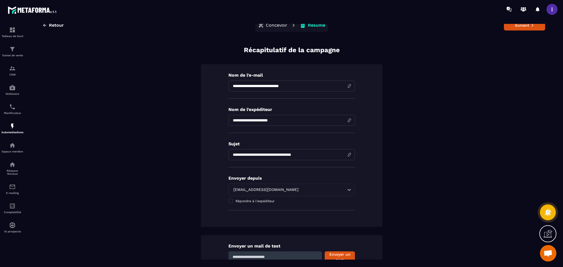
click at [422, 27] on icon at bounding box center [533, 25] width 4 height 4
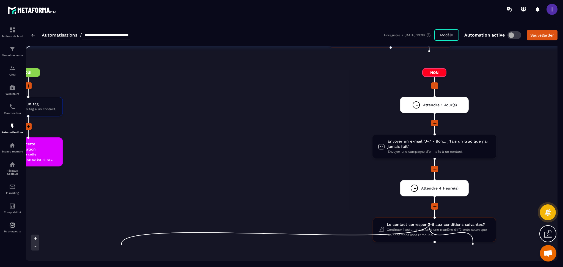
scroll to position [1393, 0]
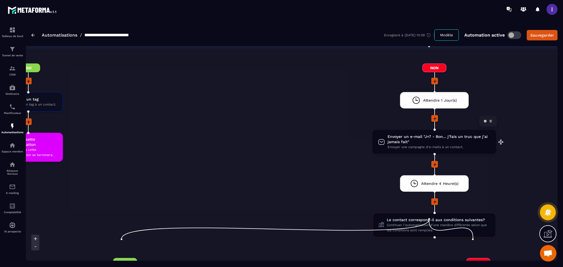
click at [422, 145] on span "Envoyer une campagne d'e-mails à un contact." at bounding box center [439, 147] width 103 height 5
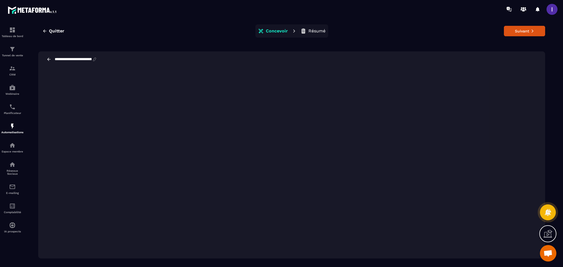
scroll to position [12, 0]
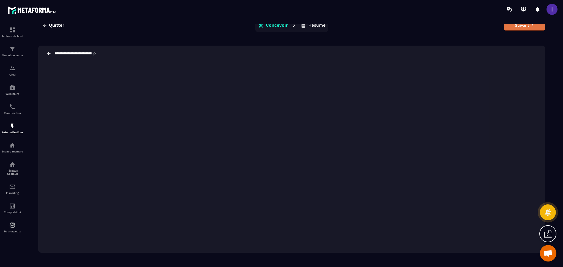
click at [422, 26] on button "Suivant" at bounding box center [524, 25] width 41 height 10
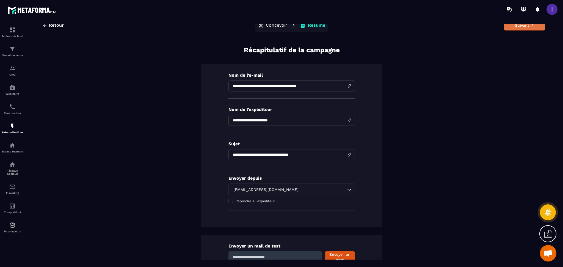
click at [422, 29] on button "Suivant" at bounding box center [524, 25] width 41 height 10
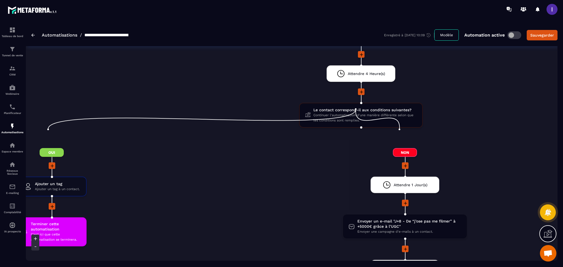
scroll to position [1540, 0]
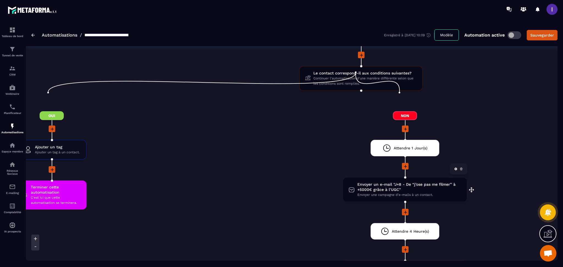
click at [420, 182] on span "Envoyer un e-mail "J+8 - De “j’ose pas me filmer” à +5000€ grâce à l’UGC"" at bounding box center [409, 187] width 104 height 10
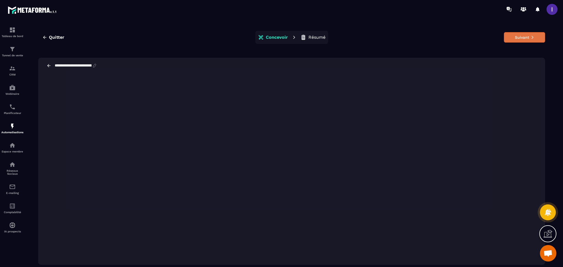
click at [422, 36] on button "Suivant" at bounding box center [524, 37] width 41 height 10
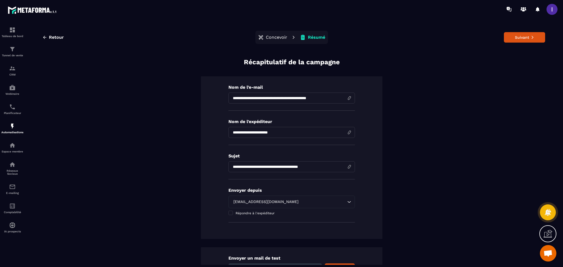
click at [422, 36] on button "Suivant" at bounding box center [524, 37] width 41 height 10
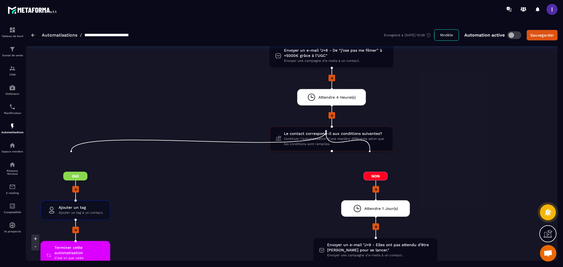
scroll to position [1686, 0]
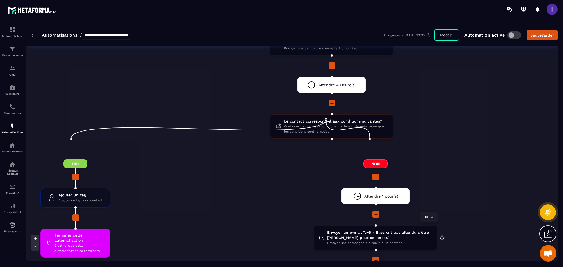
click at [390, 200] on span "Envoyer un e-mail "J+9 - Elles ont pas attendu d’être [PERSON_NAME] pour se lan…" at bounding box center [379, 235] width 105 height 10
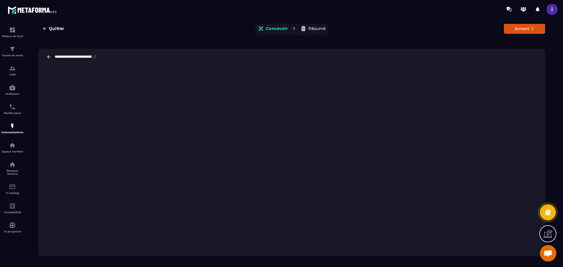
scroll to position [12, 0]
click at [422, 26] on button "Suivant" at bounding box center [524, 25] width 41 height 10
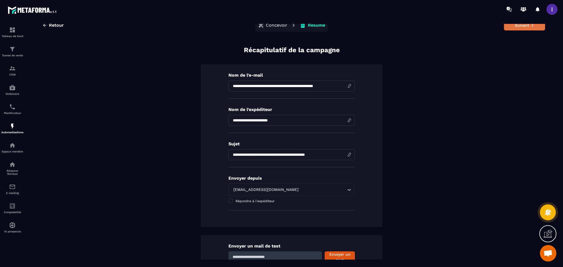
click at [422, 27] on button "Suivant" at bounding box center [524, 25] width 41 height 10
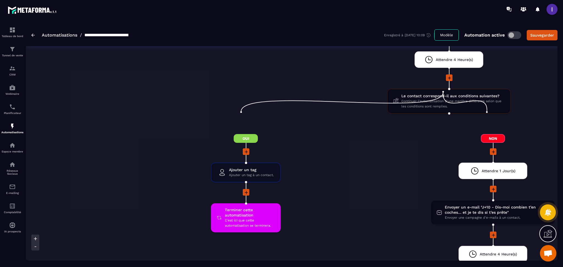
scroll to position [1943, 0]
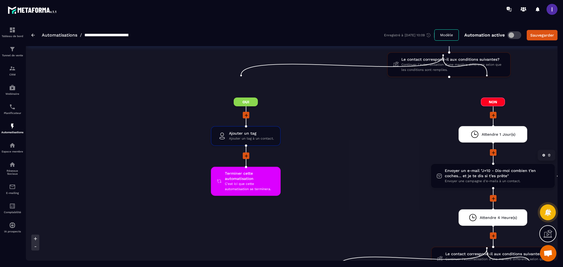
click at [422, 168] on span "Envoyer un e-mail "J+10 - Dis-moi combien t’en coches… et je te dis si t’es prê…" at bounding box center [497, 173] width 104 height 10
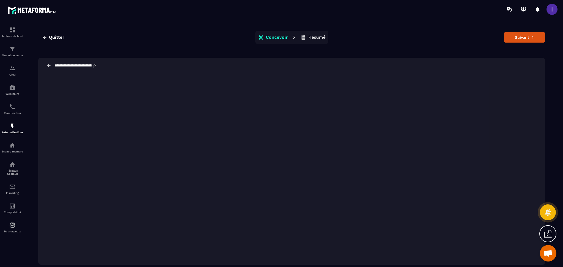
click at [422, 52] on div "**********" at bounding box center [291, 148] width 521 height 248
click at [422, 34] on button "Suivant" at bounding box center [524, 37] width 41 height 10
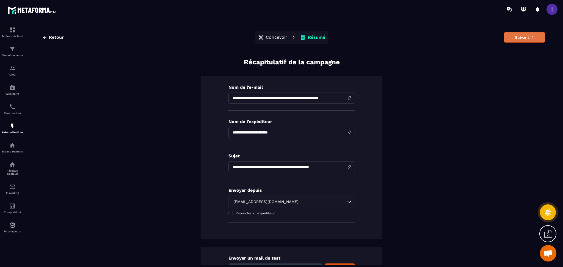
click at [422, 41] on button "Suivant" at bounding box center [524, 37] width 41 height 10
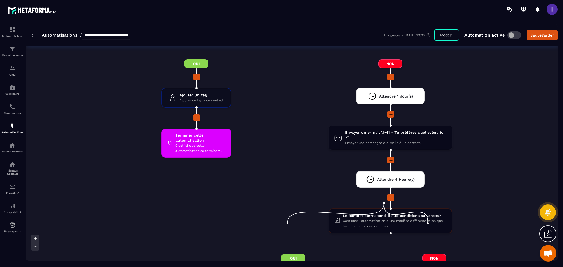
scroll to position [2199, 0]
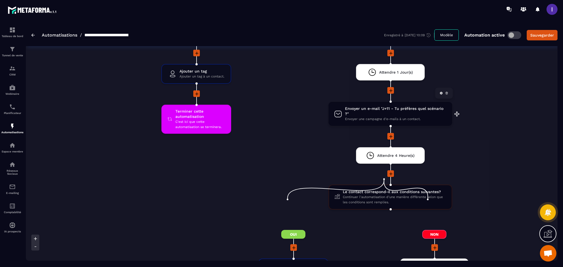
click at [401, 117] on span "Envoyer une campagne d'e-mails à un contact." at bounding box center [396, 119] width 102 height 5
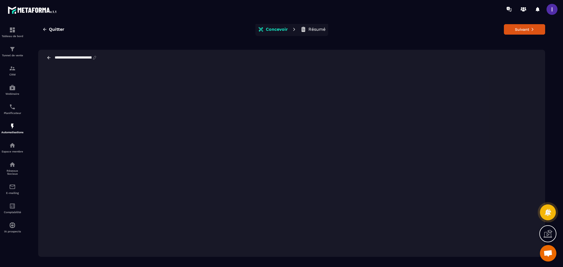
scroll to position [12, 0]
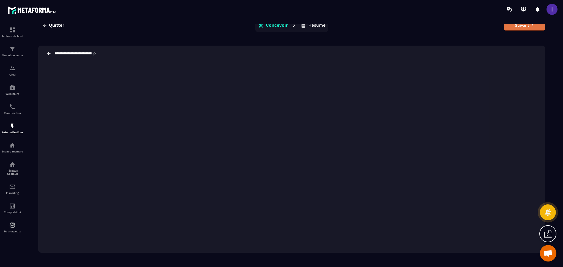
click at [422, 26] on button "Suivant" at bounding box center [524, 25] width 41 height 10
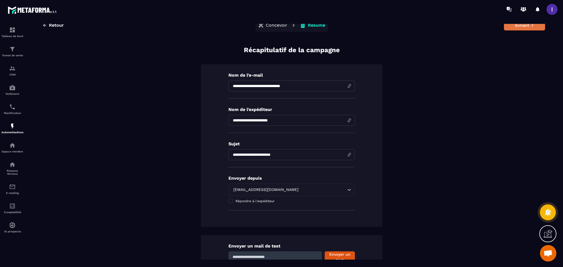
click at [422, 26] on button "Suivant" at bounding box center [524, 25] width 41 height 10
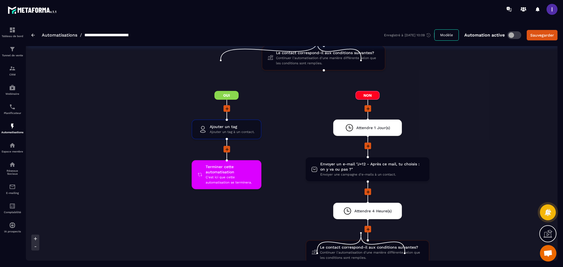
scroll to position [2346, 0]
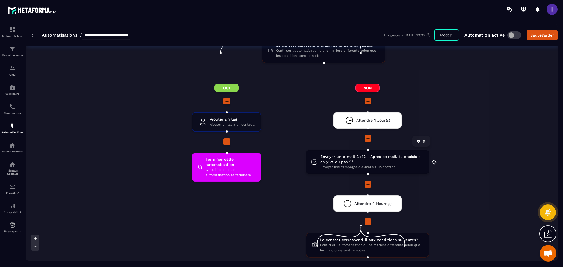
click at [358, 154] on span "Envoyer un e-mail "J+12 - Après ce mail, tu choisis : on y va ou pas ?"" at bounding box center [372, 159] width 104 height 10
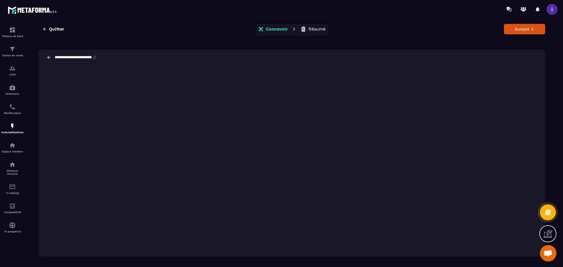
scroll to position [12, 0]
click at [422, 24] on button "Suivant" at bounding box center [524, 25] width 41 height 10
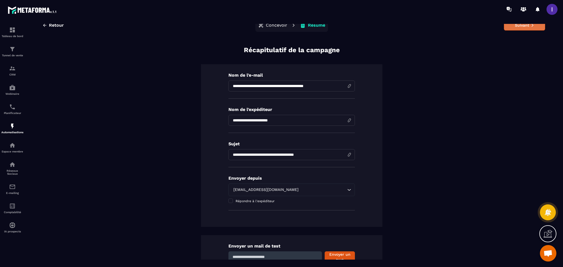
click at [422, 27] on button "Suivant" at bounding box center [524, 25] width 41 height 10
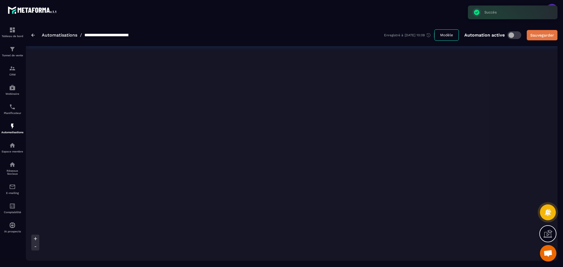
click at [422, 32] on div "Sauvegarder" at bounding box center [542, 34] width 24 height 5
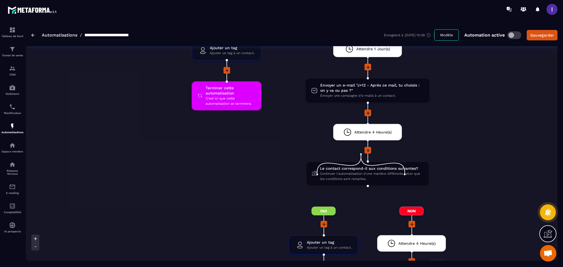
scroll to position [2383, 0]
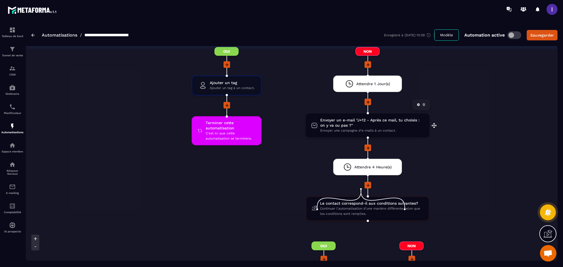
click at [344, 118] on span "Envoyer un e-mail "J+12 - Après ce mail, tu choisis : on y va ou pas ?"" at bounding box center [372, 123] width 104 height 10
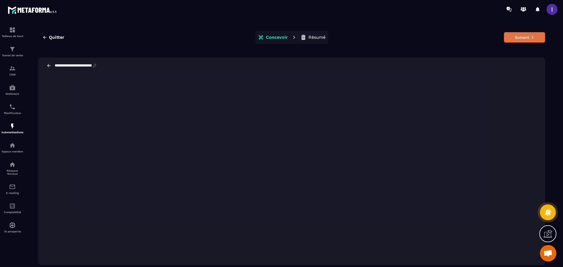
click at [422, 37] on button "Suivant" at bounding box center [524, 37] width 41 height 10
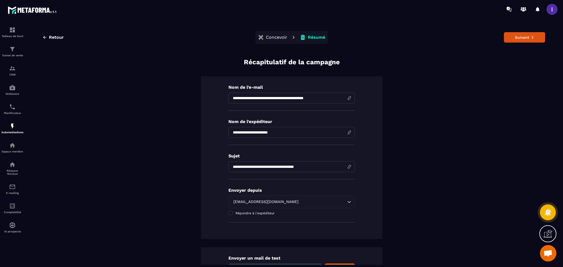
click at [422, 36] on button "Suivant" at bounding box center [524, 37] width 41 height 10
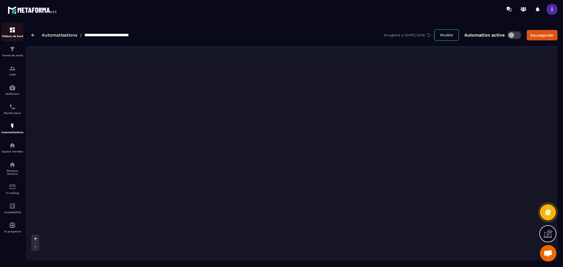
click at [10, 31] on img at bounding box center [12, 30] width 7 height 7
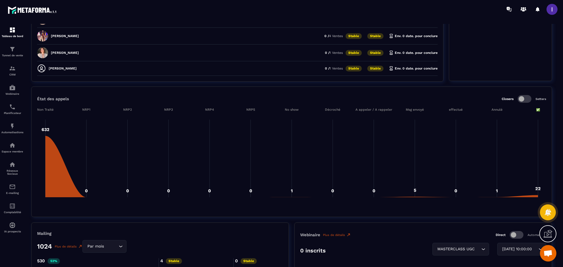
scroll to position [440, 0]
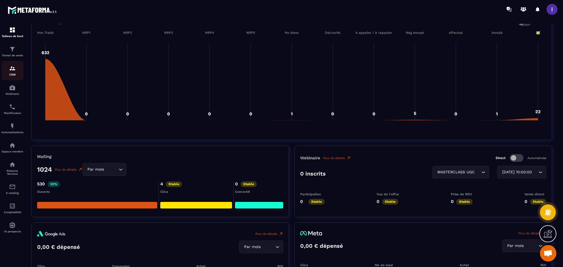
click at [10, 67] on img at bounding box center [12, 68] width 7 height 7
